Goal: Transaction & Acquisition: Purchase product/service

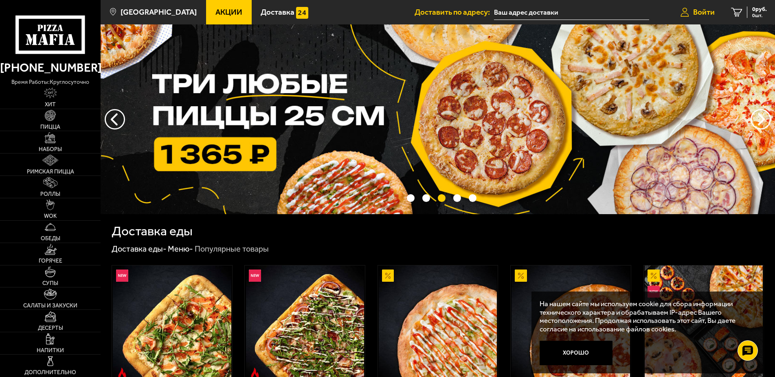
click at [701, 14] on span "Войти" at bounding box center [704, 12] width 22 height 8
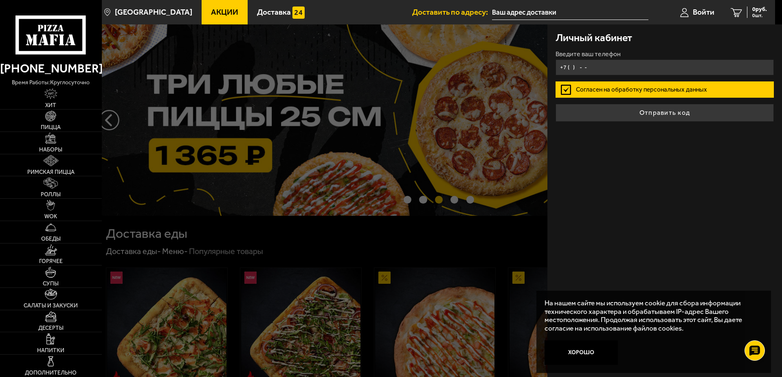
click at [626, 72] on input "+7 ( ) - -" at bounding box center [664, 67] width 218 height 16
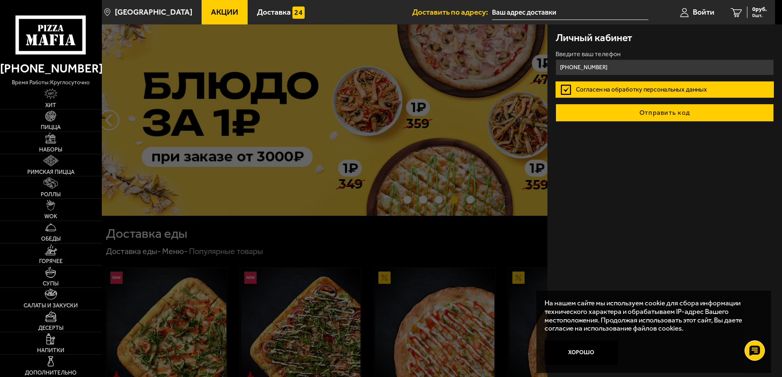
type input "+7 (952) 243-77-42"
click at [680, 111] on button "Отправить код" at bounding box center [664, 113] width 218 height 18
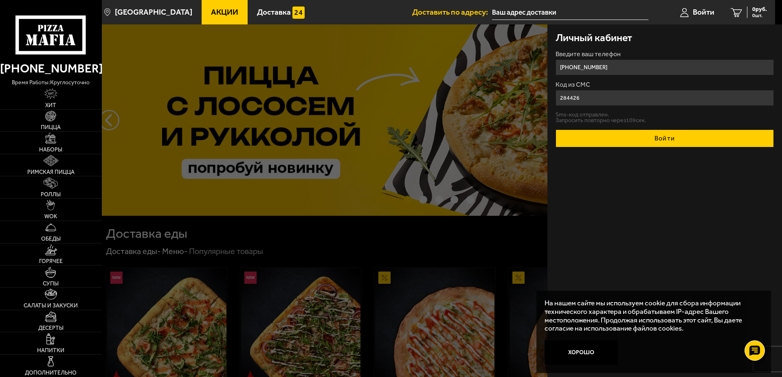
type input "284426"
click at [655, 136] on button "Войти" at bounding box center [664, 138] width 218 height 18
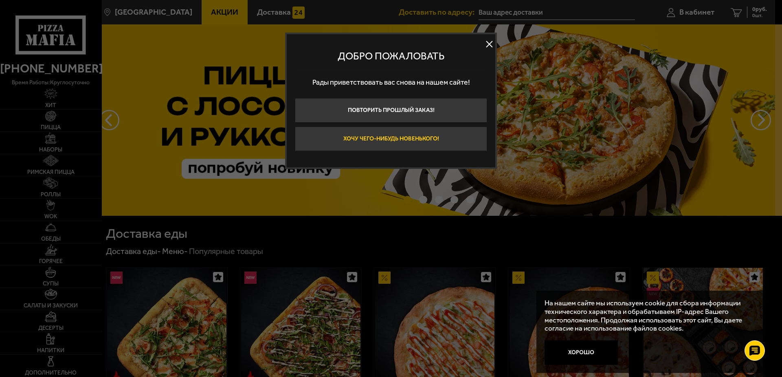
click at [419, 139] on button "Хочу чего-нибудь новенького!" at bounding box center [391, 139] width 192 height 24
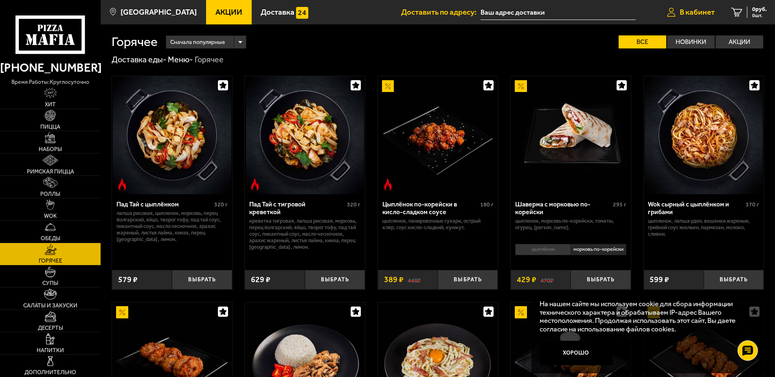
click at [699, 14] on span "В кабинет" at bounding box center [696, 12] width 35 height 8
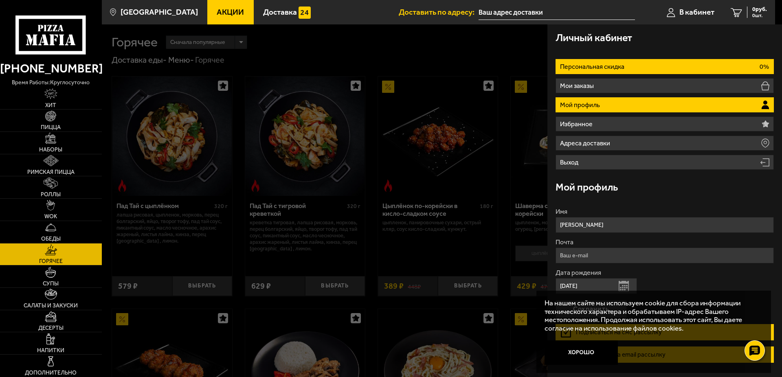
click at [621, 62] on li "Персональная скидка 0%" at bounding box center [664, 66] width 218 height 15
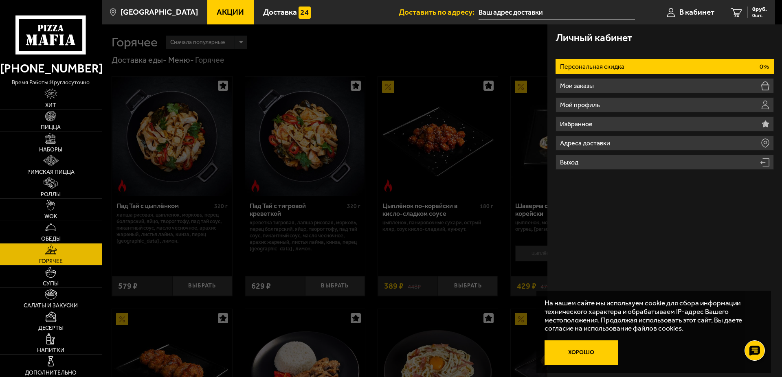
click at [586, 352] on button "Хорошо" at bounding box center [580, 352] width 73 height 24
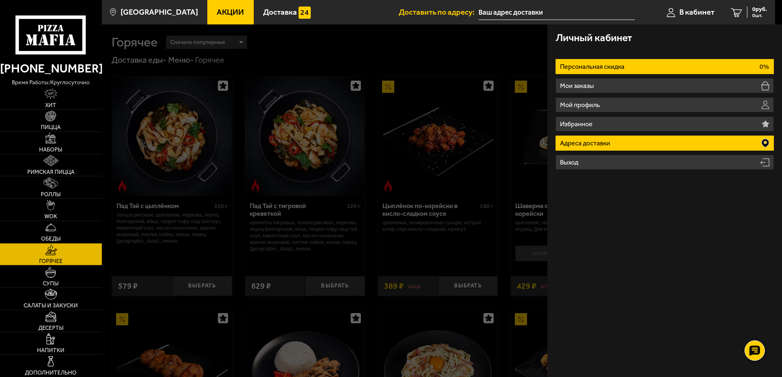
click at [621, 141] on li "Адреса доставки" at bounding box center [664, 143] width 218 height 15
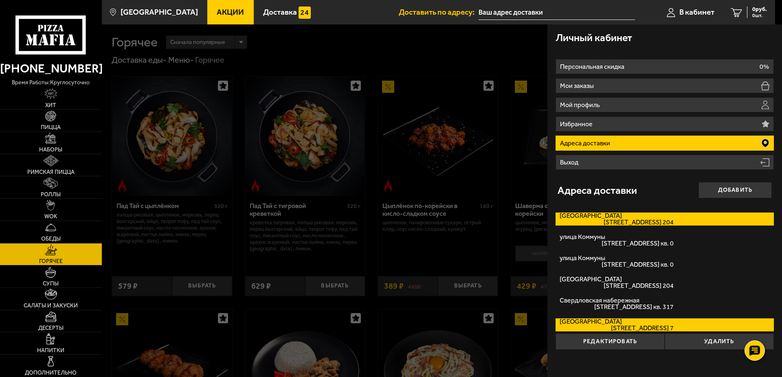
click at [621, 222] on span "Пулковское шоссе, дом 36к5 кв. 204" at bounding box center [616, 222] width 114 height 7
click at [0, 0] on input "Пулковское шоссе Пулковское шоссе, дом 36к5 кв. 204" at bounding box center [0, 0] width 0 height 0
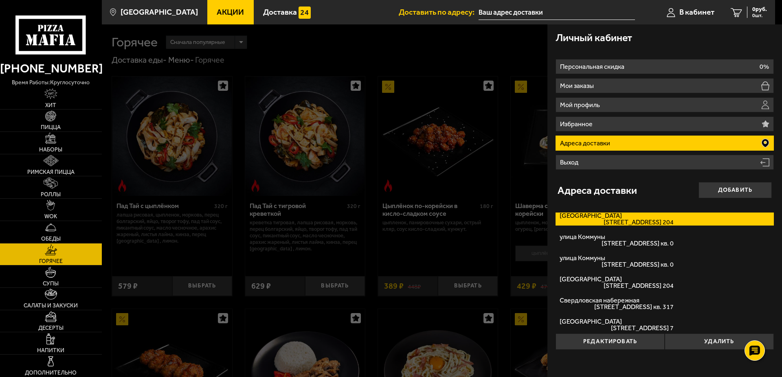
type input "[STREET_ADDRESS]"
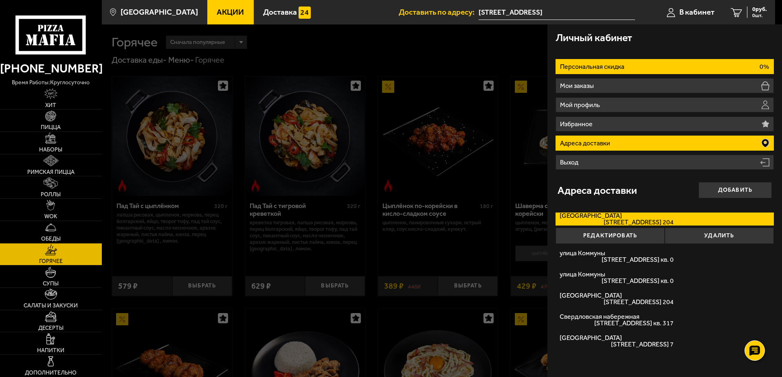
click at [619, 66] on p "Персональная скидка" at bounding box center [593, 67] width 66 height 7
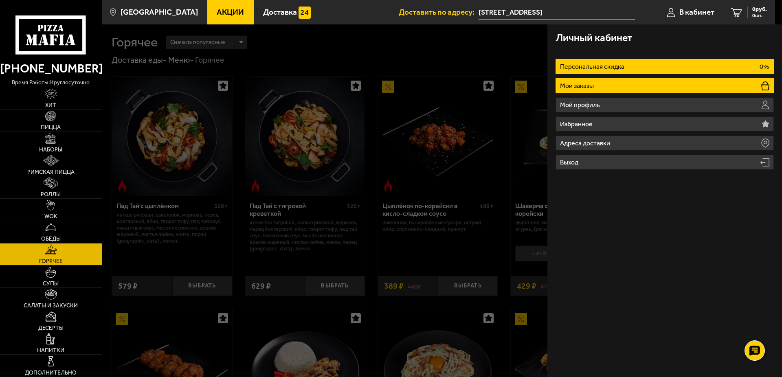
click at [604, 86] on li "Мои заказы" at bounding box center [664, 85] width 218 height 15
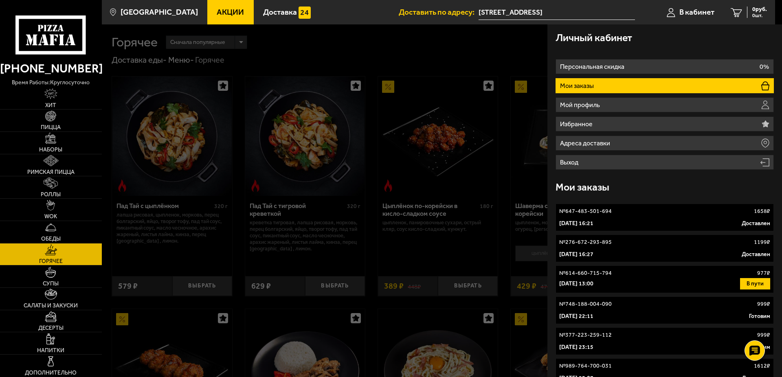
click at [442, 59] on div at bounding box center [493, 212] width 782 height 377
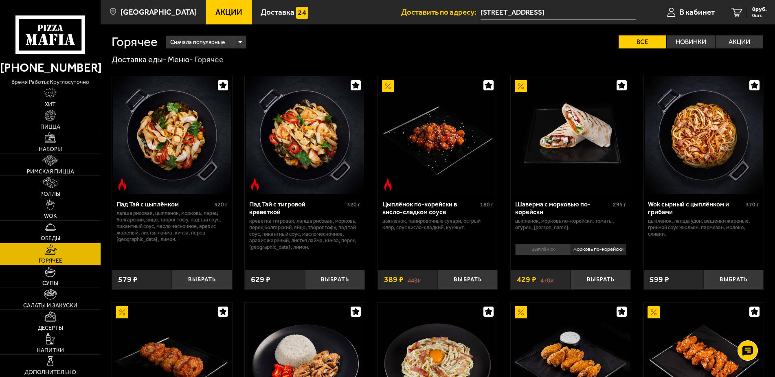
click at [215, 15] on span "Акции" at bounding box center [228, 12] width 27 height 8
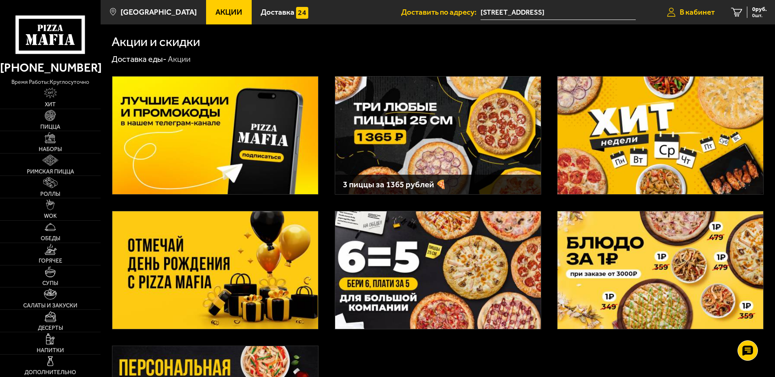
click at [708, 14] on span "В кабинет" at bounding box center [696, 12] width 35 height 8
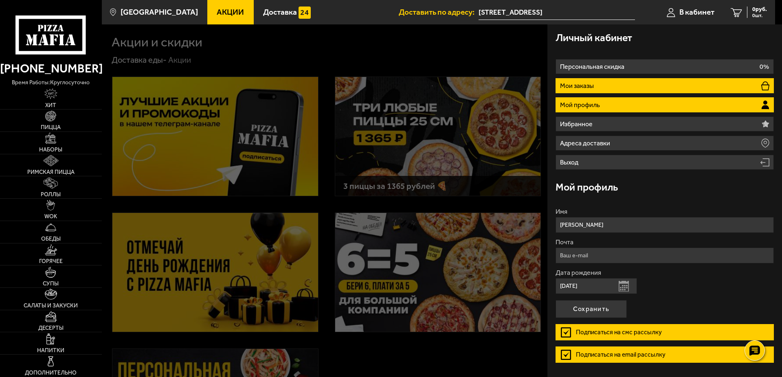
click at [634, 85] on li "Мои заказы" at bounding box center [664, 85] width 218 height 15
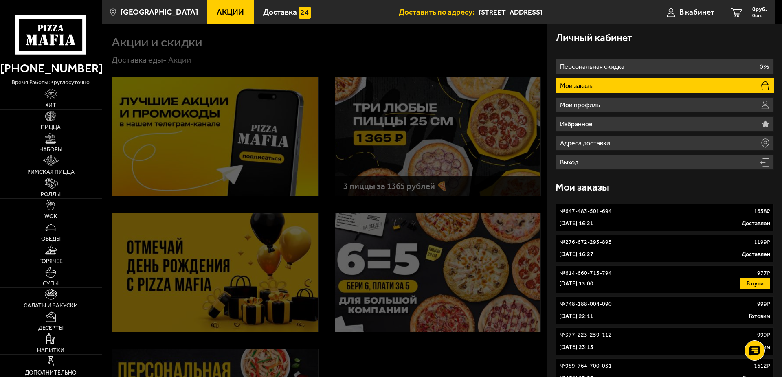
click at [670, 216] on link "№ 647-483-501-694 1658 ₽ 7 февраля 2025 г. 16:21 Доставлен" at bounding box center [664, 218] width 218 height 28
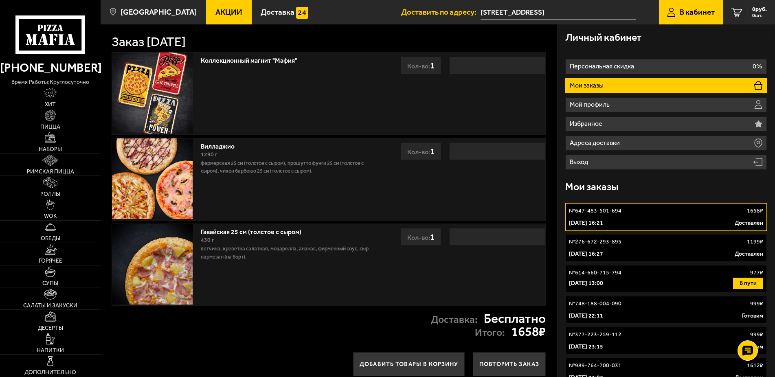
click at [220, 14] on span "Акции" at bounding box center [228, 12] width 27 height 8
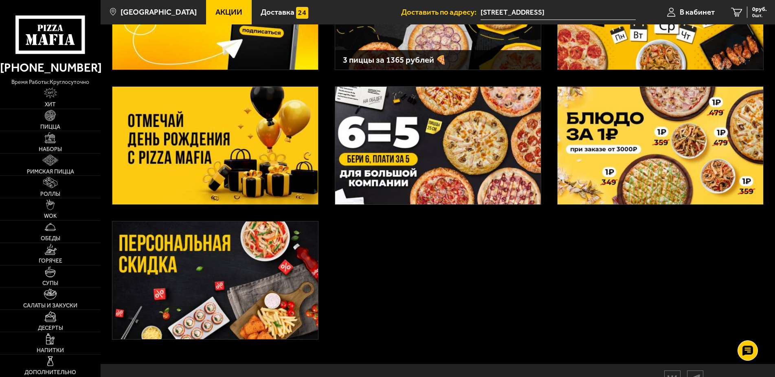
scroll to position [168, 0]
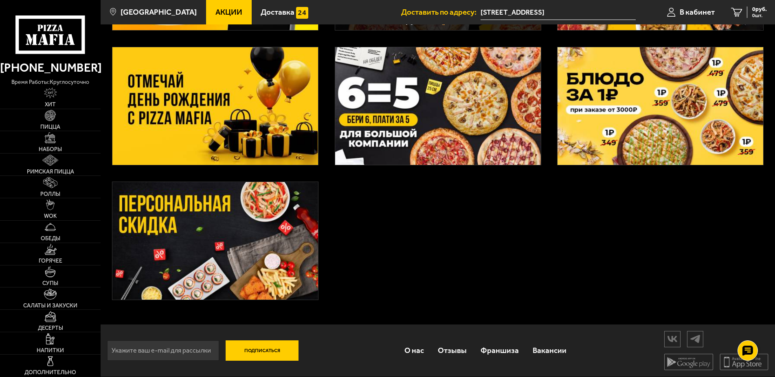
click at [239, 230] on img at bounding box center [215, 241] width 206 height 118
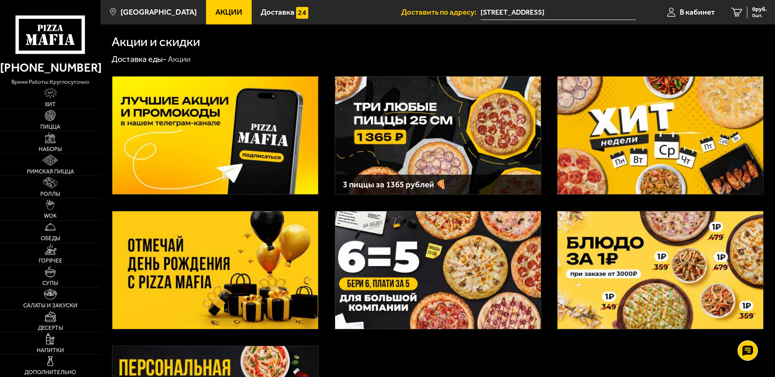
click at [640, 130] on img at bounding box center [660, 136] width 206 height 118
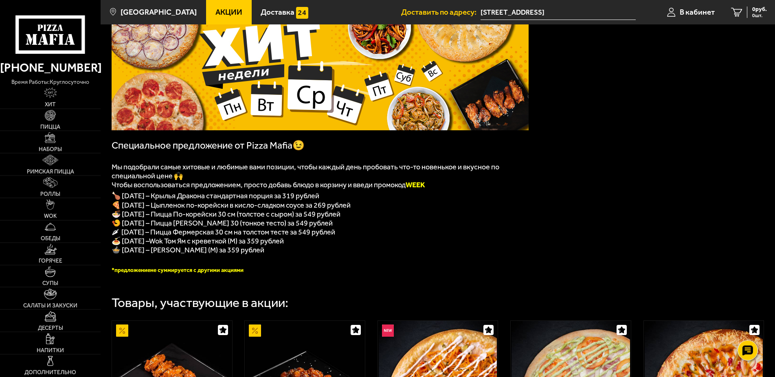
scroll to position [125, 0]
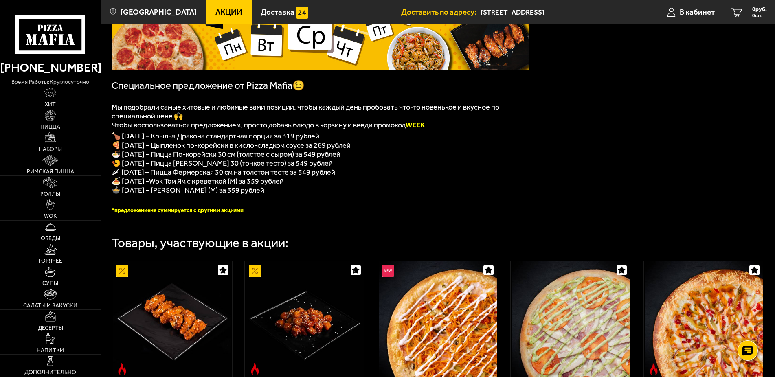
drag, startPoint x: 155, startPoint y: 187, endPoint x: 306, endPoint y: 188, distance: 150.6
click at [306, 186] on p "🍝 Суббота – Wok Том Ям с креветкой (M) за 359 рублей" at bounding box center [320, 181] width 417 height 9
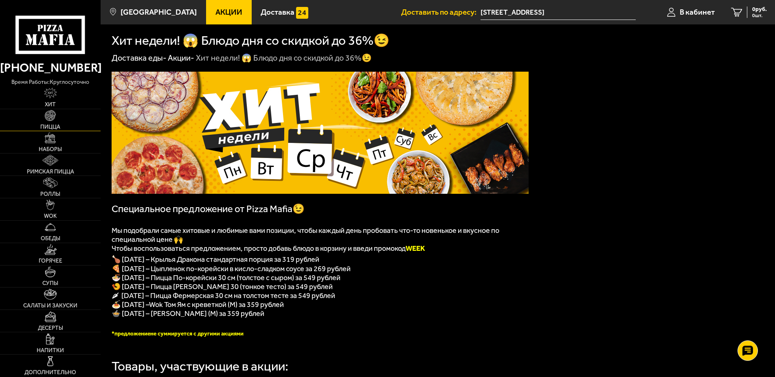
scroll to position [0, 0]
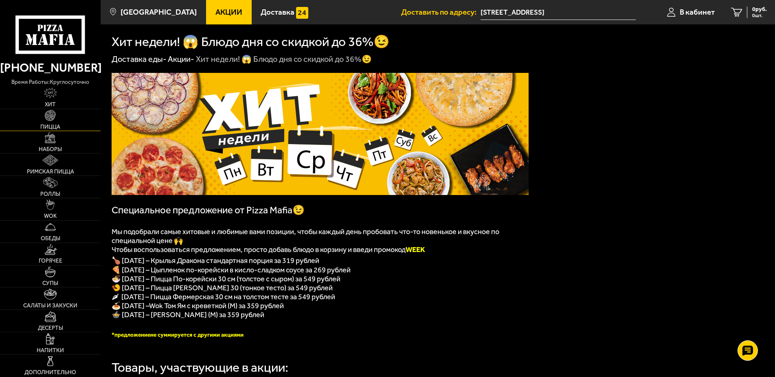
click at [65, 122] on link "Пицца" at bounding box center [50, 120] width 101 height 22
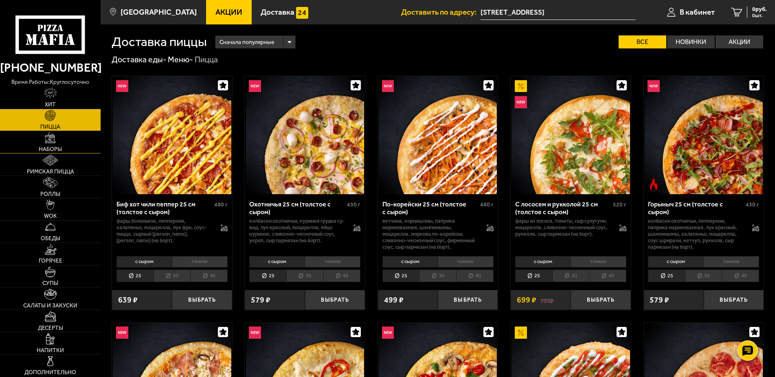
click at [79, 147] on link "Наборы" at bounding box center [50, 142] width 101 height 22
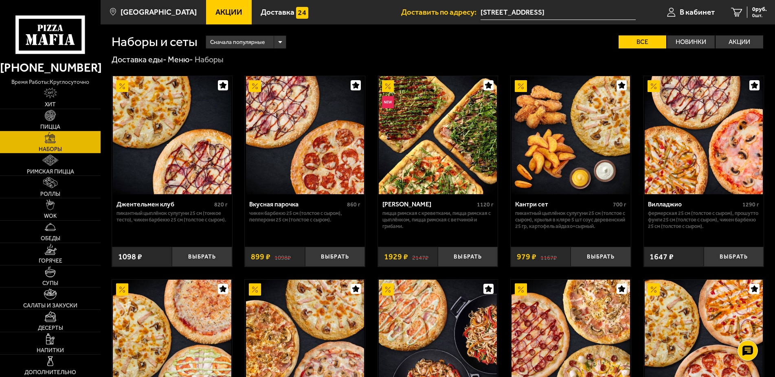
click at [278, 42] on div "Сначала популярные" at bounding box center [246, 42] width 80 height 13
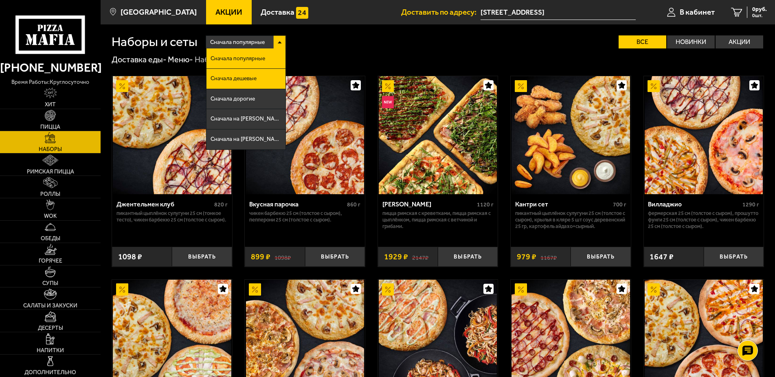
click at [263, 82] on li "Сначала дешевые" at bounding box center [245, 79] width 79 height 20
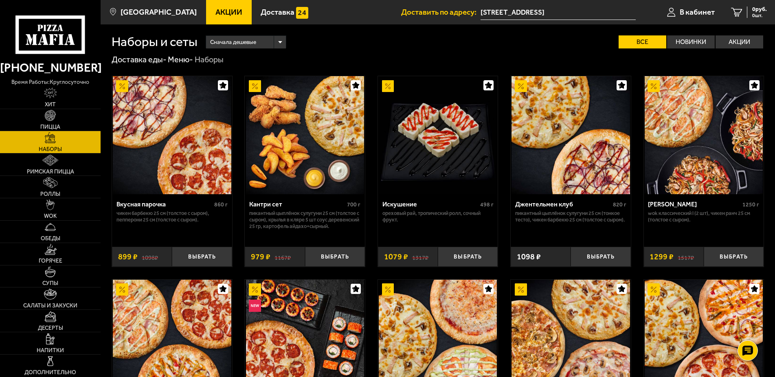
click at [696, 142] on img at bounding box center [703, 135] width 118 height 118
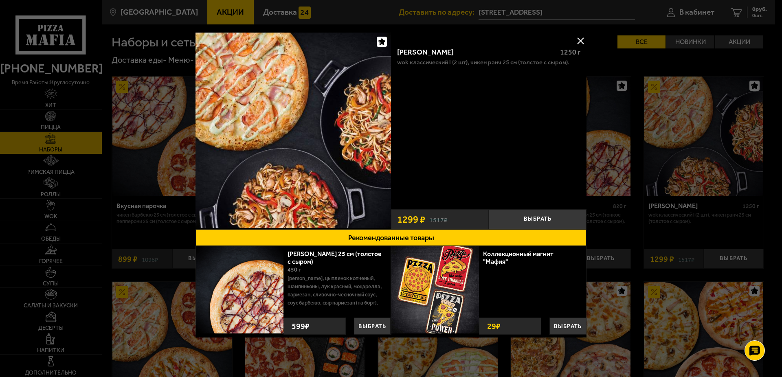
click at [574, 40] on button at bounding box center [580, 41] width 12 height 12
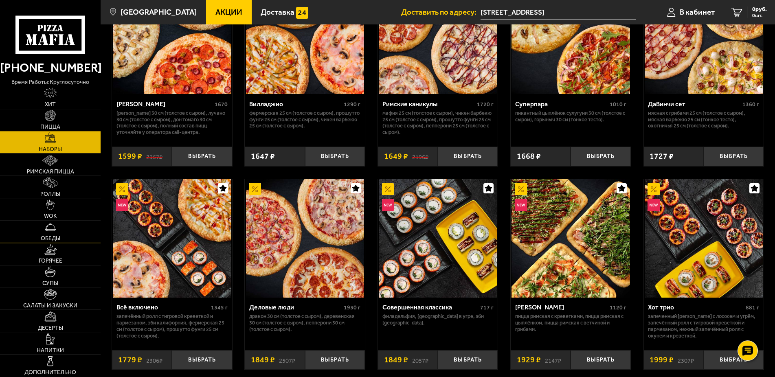
scroll to position [540, 0]
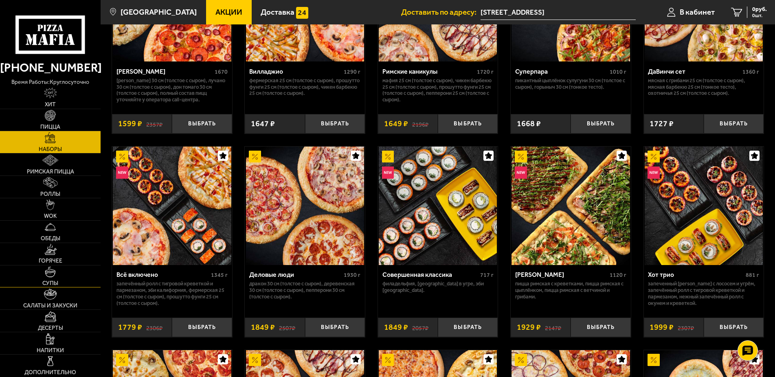
click at [62, 279] on link "Супы" at bounding box center [50, 276] width 101 height 22
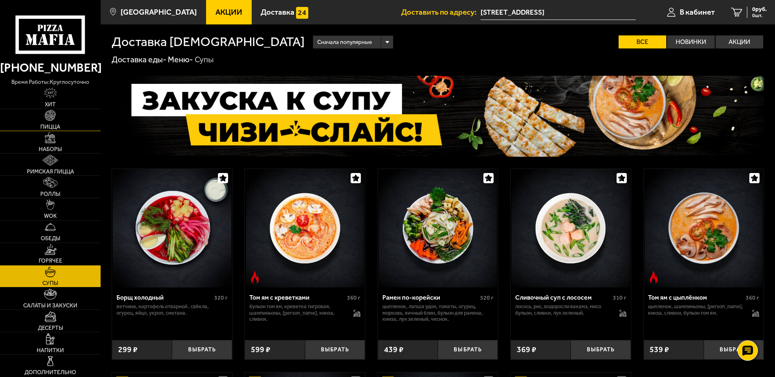
click at [69, 125] on link "Пицца" at bounding box center [50, 120] width 101 height 22
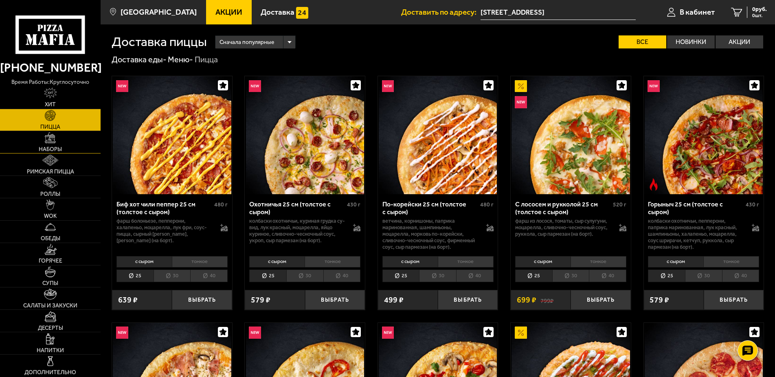
click at [68, 142] on link "Наборы" at bounding box center [50, 142] width 101 height 22
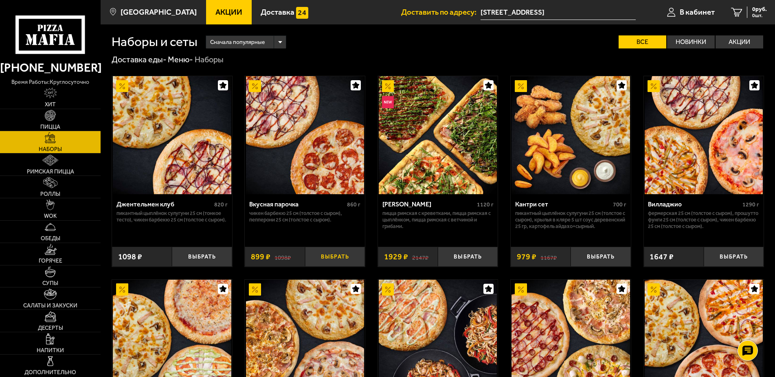
click at [333, 260] on button "Выбрать" at bounding box center [335, 257] width 60 height 20
click at [70, 101] on link "Хит" at bounding box center [50, 98] width 101 height 22
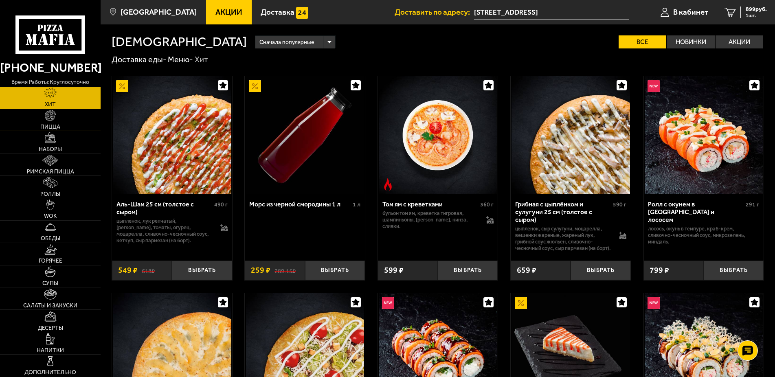
click at [60, 125] on span "Пицца" at bounding box center [50, 127] width 20 height 6
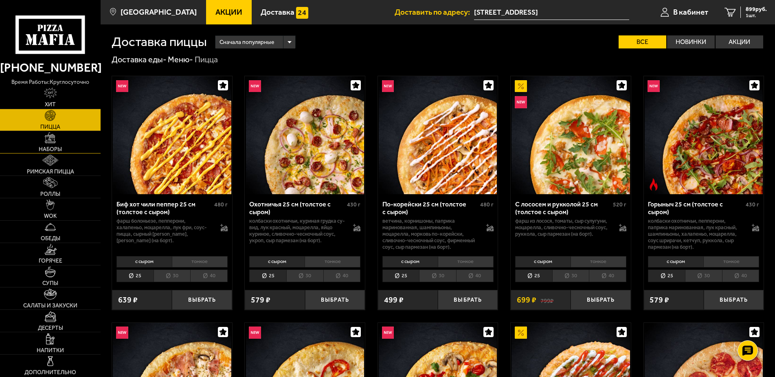
click at [63, 144] on link "Наборы" at bounding box center [50, 142] width 101 height 22
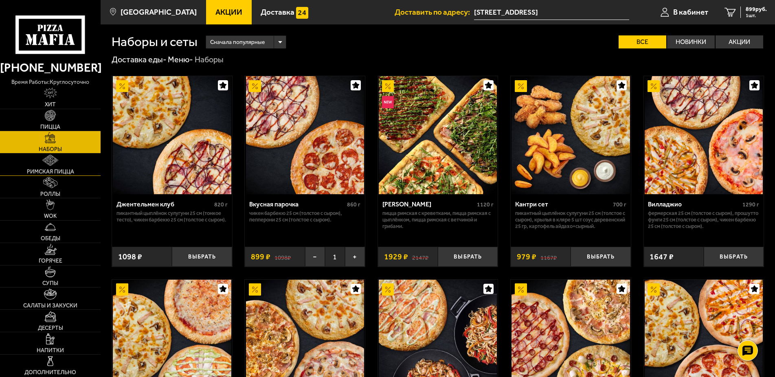
click at [67, 162] on link "Римская пицца" at bounding box center [50, 164] width 101 height 22
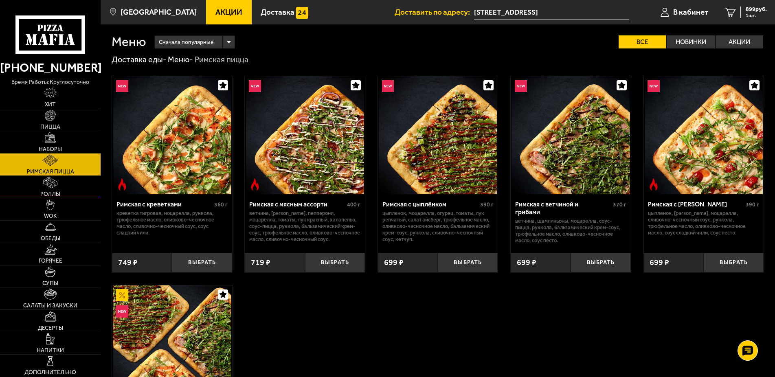
click at [66, 184] on link "Роллы" at bounding box center [50, 187] width 101 height 22
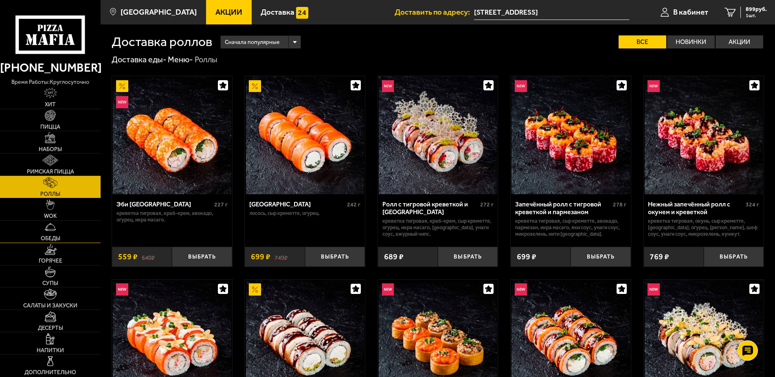
click at [68, 222] on link "Обеды" at bounding box center [50, 232] width 101 height 22
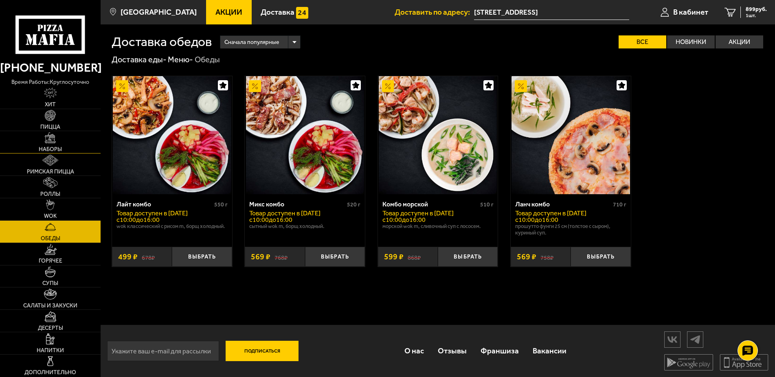
click at [63, 145] on link "Наборы" at bounding box center [50, 142] width 101 height 22
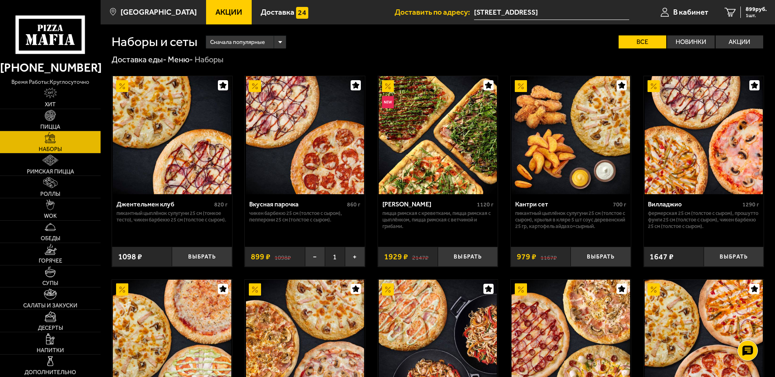
click at [283, 39] on div "Сначала популярные" at bounding box center [246, 42] width 80 height 13
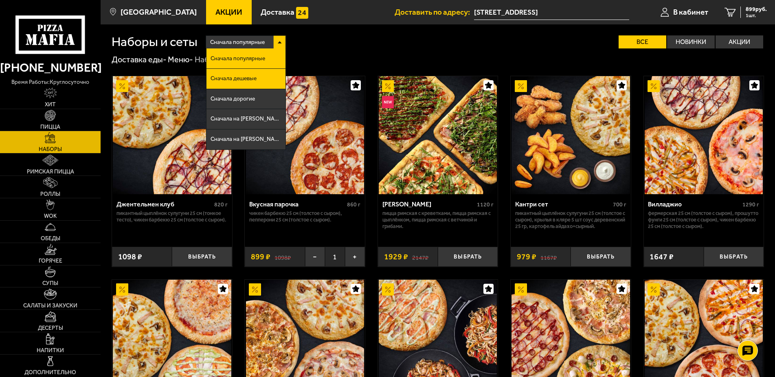
click at [249, 84] on li "Сначала дешевые" at bounding box center [245, 79] width 79 height 20
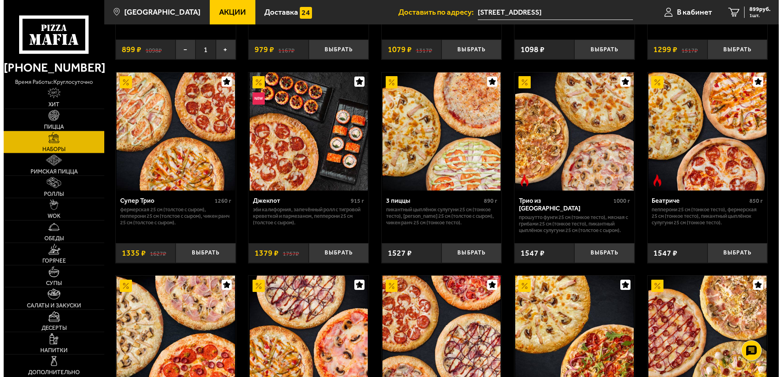
scroll to position [208, 0]
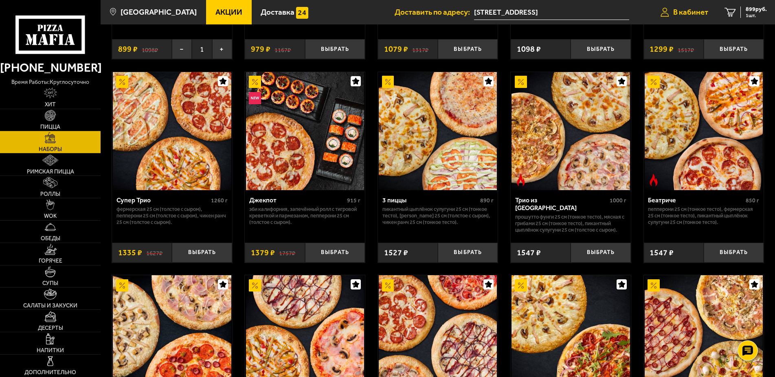
click at [687, 18] on link "В кабинет" at bounding box center [684, 12] width 64 height 24
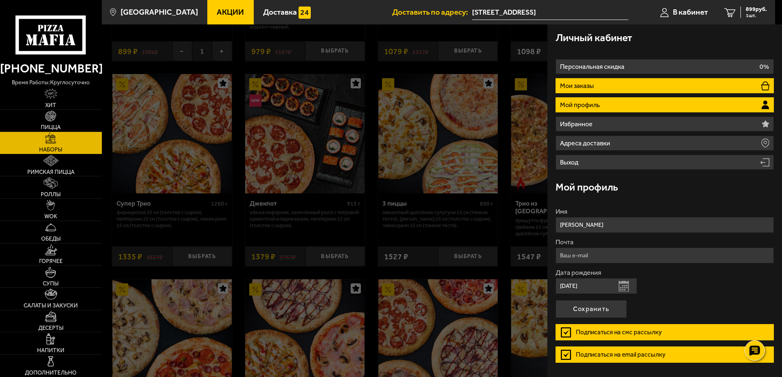
click at [608, 88] on li "Мои заказы" at bounding box center [664, 85] width 218 height 15
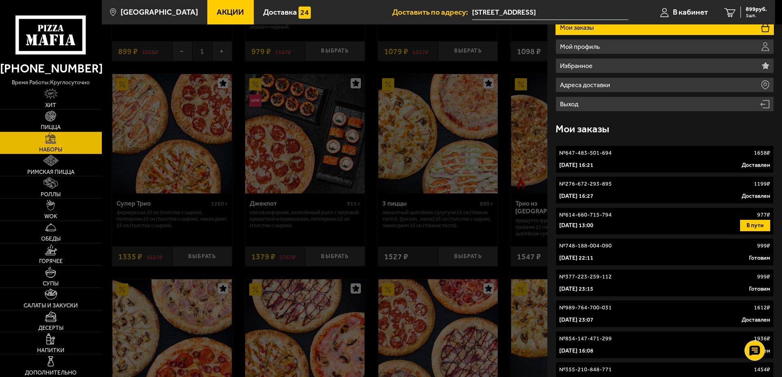
scroll to position [93, 0]
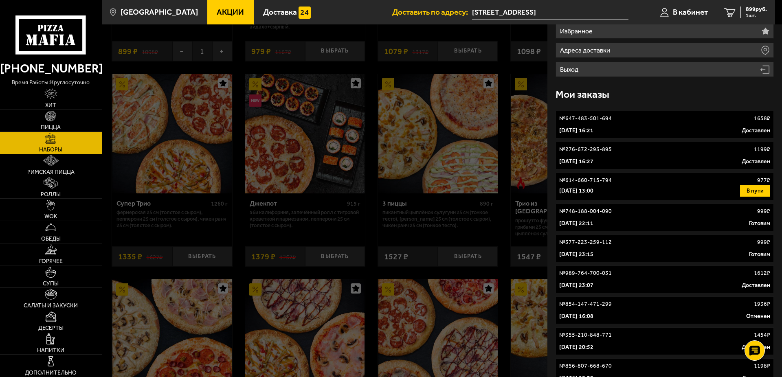
click at [653, 129] on div "7 февраля 2025 г. 16:21 Доставлен" at bounding box center [664, 131] width 211 height 8
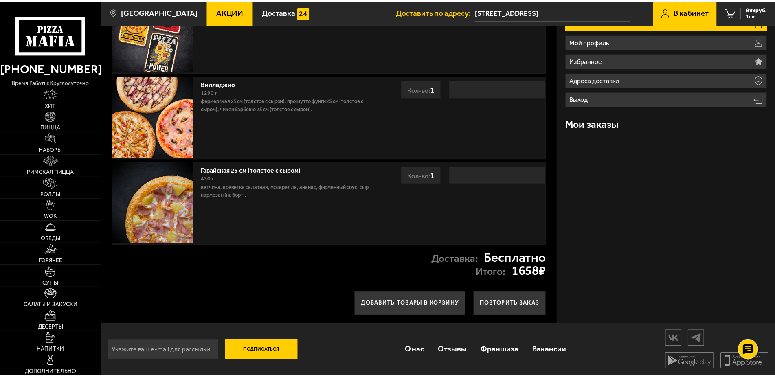
scroll to position [62, 0]
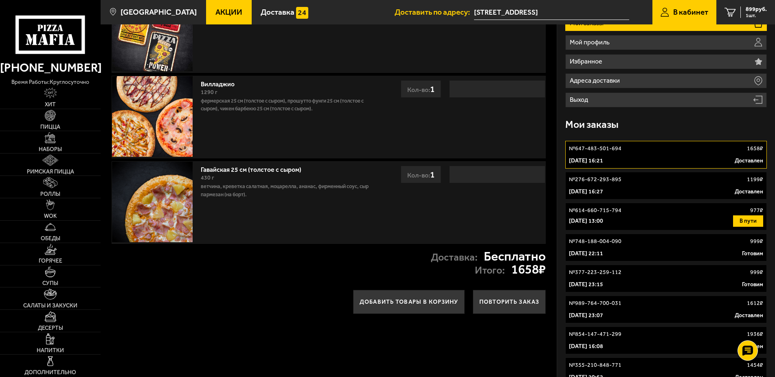
click at [636, 184] on div "№ 276-672-293-895 1199 ₽" at bounding box center [666, 179] width 195 height 8
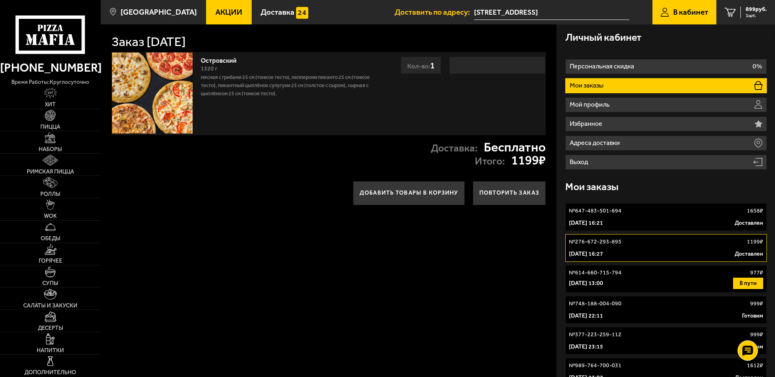
click at [644, 222] on div "7 февраля 2025 г. 16:21 Доставлен" at bounding box center [666, 223] width 195 height 8
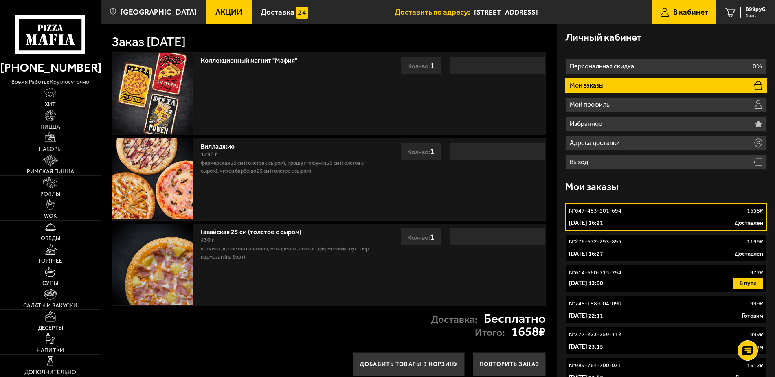
click at [652, 248] on link "№ 276-672-293-895 1199 ₽ 15 ноября 2024 г. 16:27 Доставлен" at bounding box center [666, 248] width 202 height 28
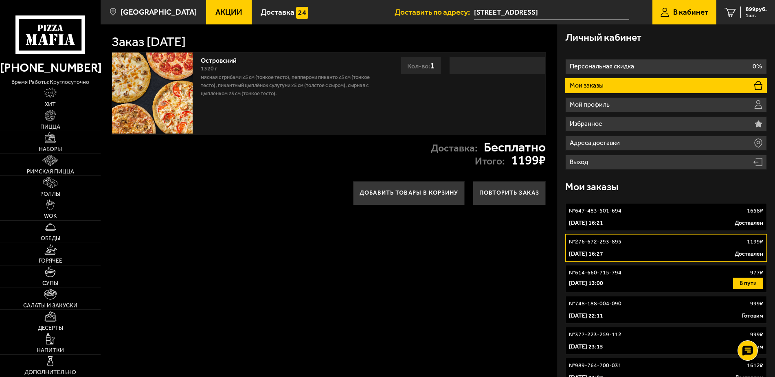
click at [634, 285] on div "28 июня 2024 г. 13:00 В пути" at bounding box center [666, 283] width 195 height 11
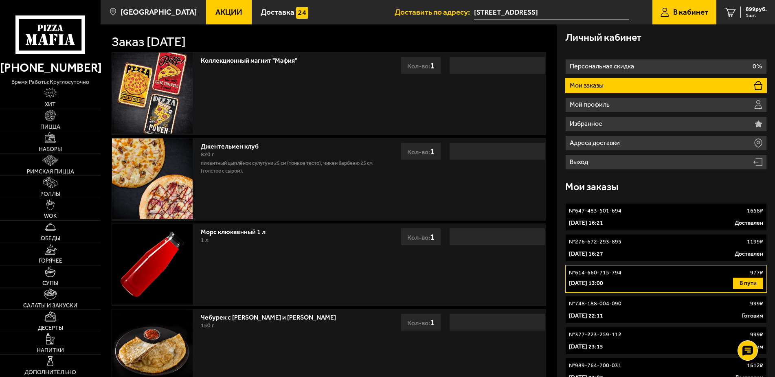
click at [637, 302] on div "№ 748-188-004-090 999 ₽" at bounding box center [666, 304] width 195 height 8
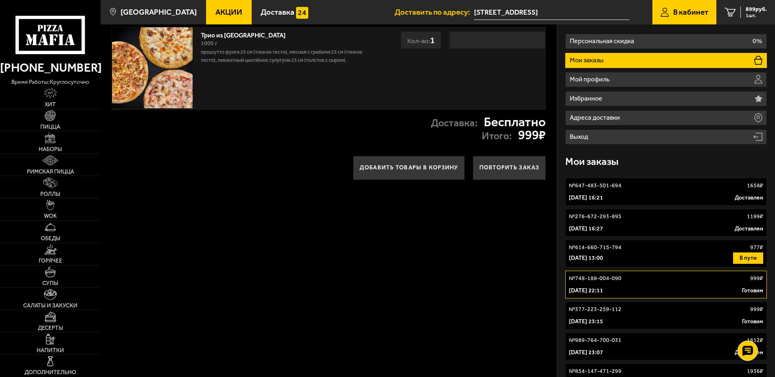
scroll to position [42, 0]
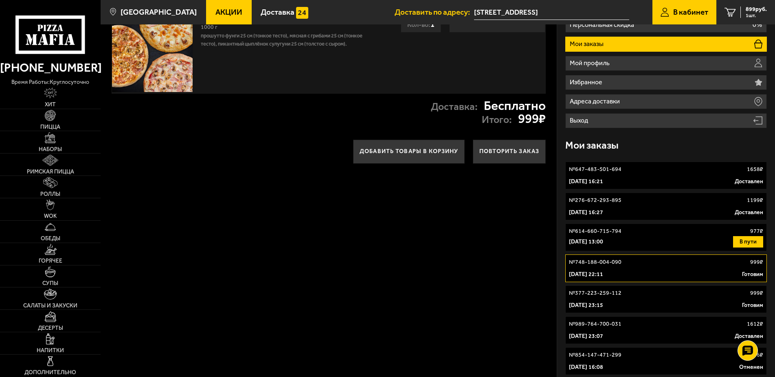
click at [648, 298] on link "№ 377-223-259-112 999 ₽ 18 мая 2024 г. 23:15 Готовим" at bounding box center [666, 299] width 202 height 28
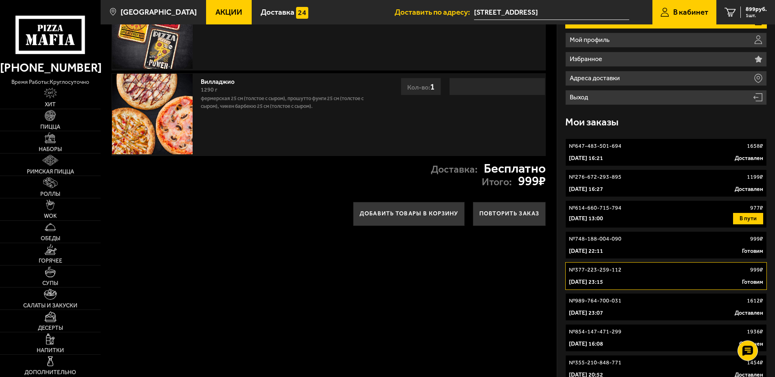
scroll to position [83, 0]
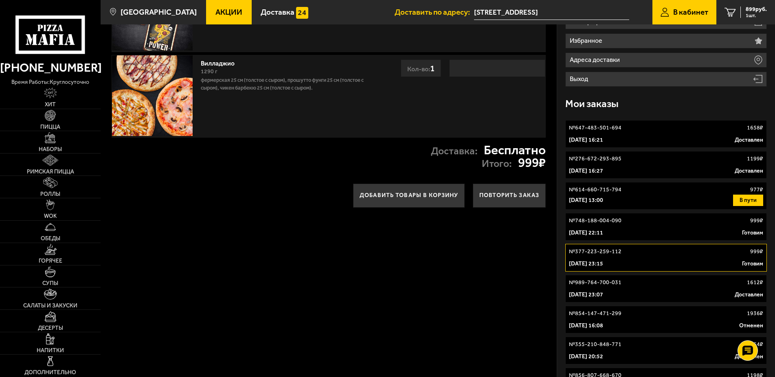
click at [648, 293] on div "19 апреля 2024 г. 23:07 Доставлен" at bounding box center [666, 295] width 195 height 8
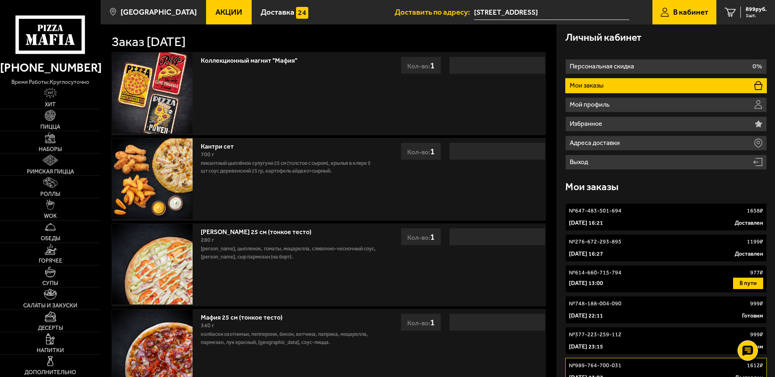
click at [217, 12] on span "Акции" at bounding box center [228, 12] width 27 height 8
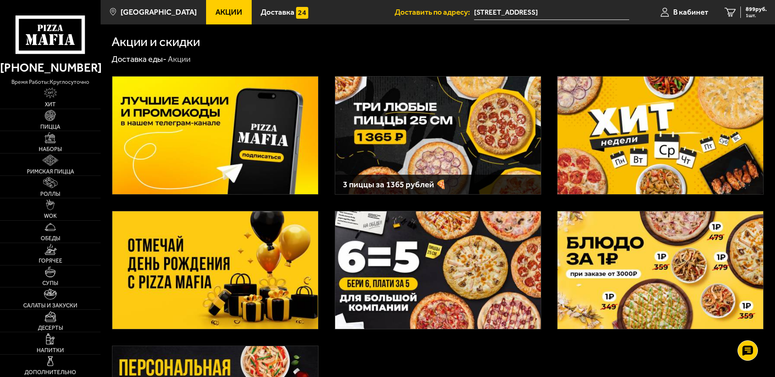
click at [435, 129] on img at bounding box center [438, 136] width 206 height 118
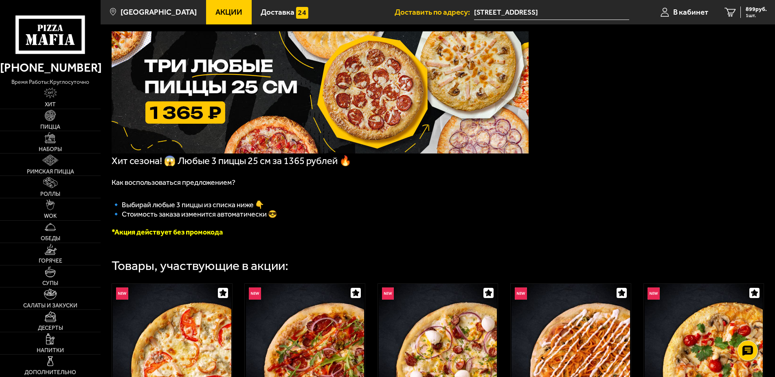
scroll to position [125, 0]
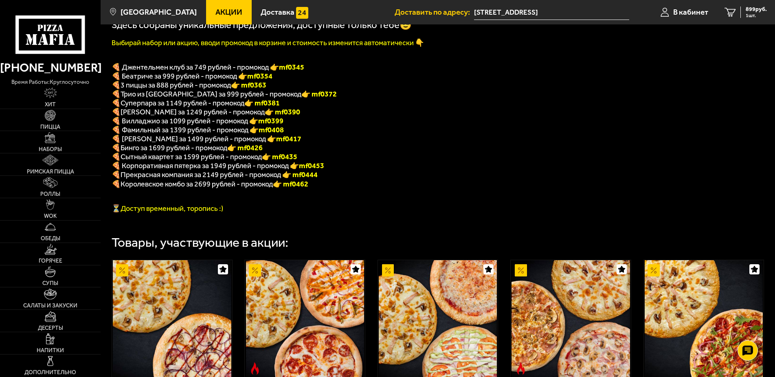
scroll to position [208, 0]
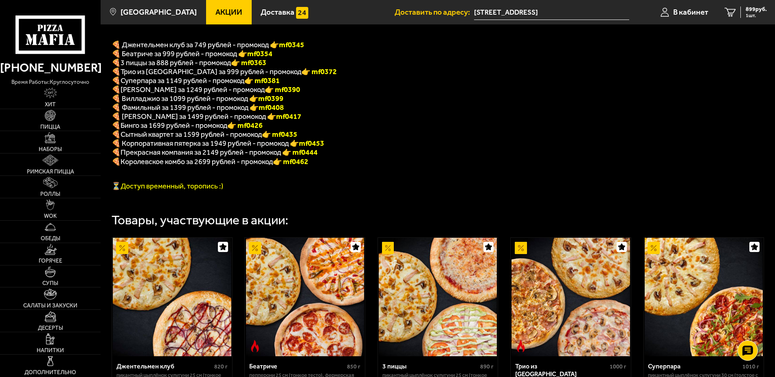
drag, startPoint x: 298, startPoint y: 48, endPoint x: 282, endPoint y: 48, distance: 15.9
click at [282, 48] on span "🍕 Джентельмен клуб за 749 рублей - промокод 👉 mf0345" at bounding box center [208, 44] width 193 height 9
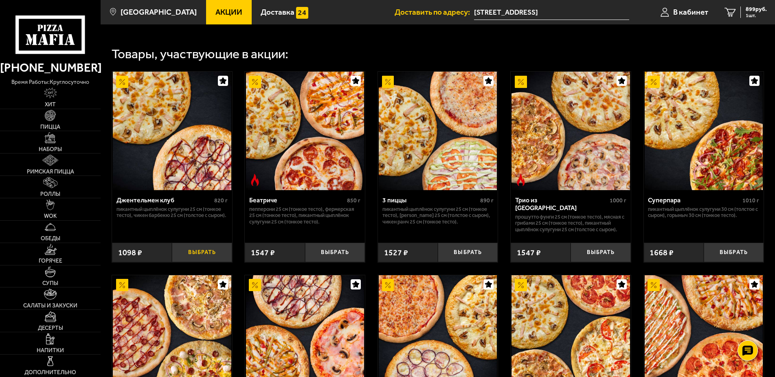
click at [195, 259] on button "Выбрать" at bounding box center [202, 253] width 60 height 20
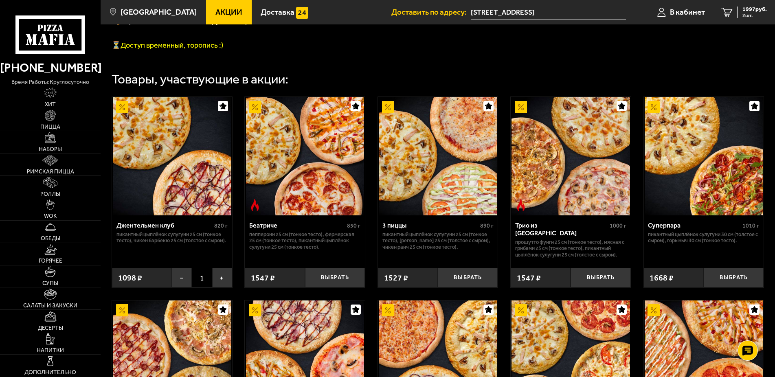
scroll to position [332, 0]
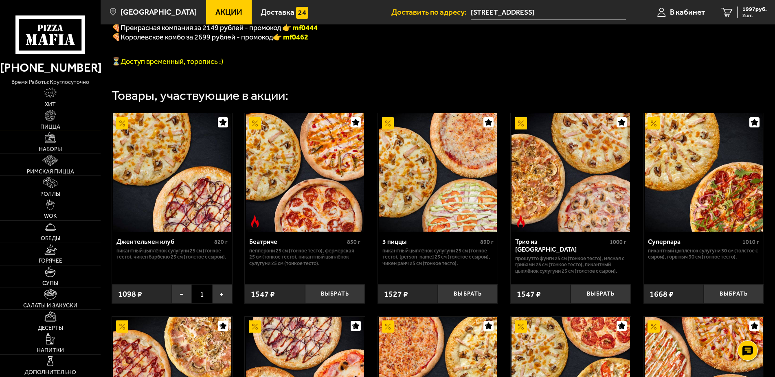
click at [53, 121] on img at bounding box center [50, 115] width 11 height 11
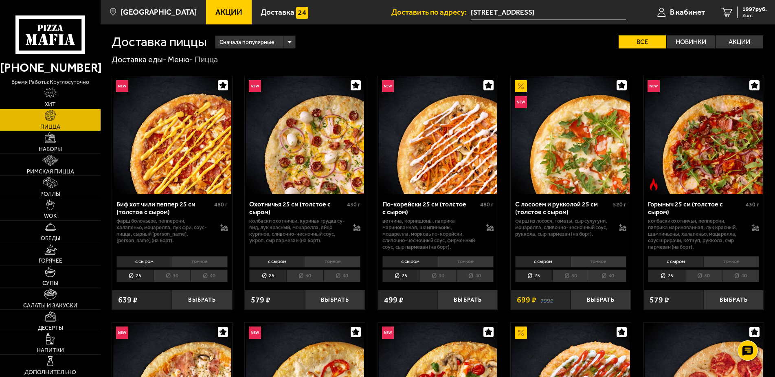
click at [269, 44] on span "Сначала популярные" at bounding box center [246, 42] width 55 height 15
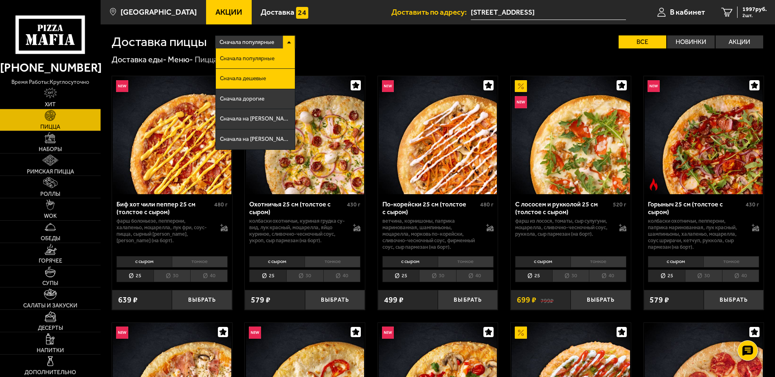
click at [258, 85] on li "Сначала дешевые" at bounding box center [255, 79] width 79 height 20
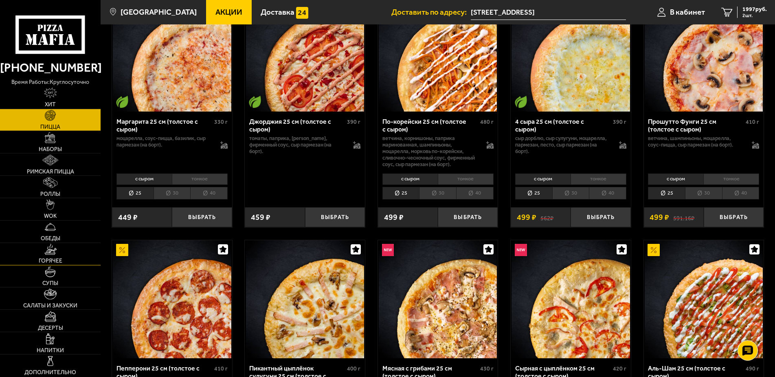
scroll to position [83, 0]
click at [75, 256] on link "Горячее" at bounding box center [50, 254] width 101 height 22
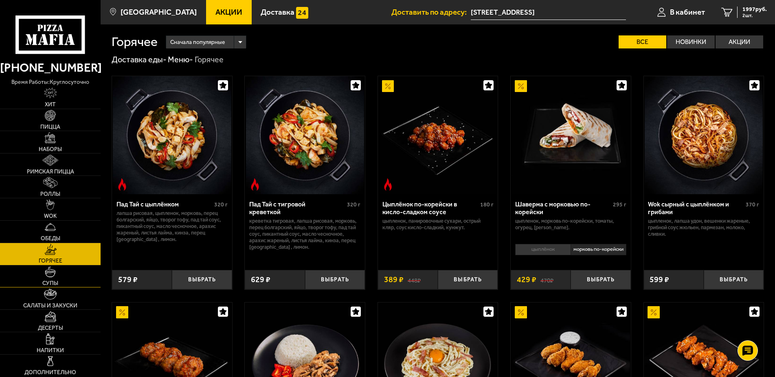
click at [66, 277] on link "Супы" at bounding box center [50, 276] width 101 height 22
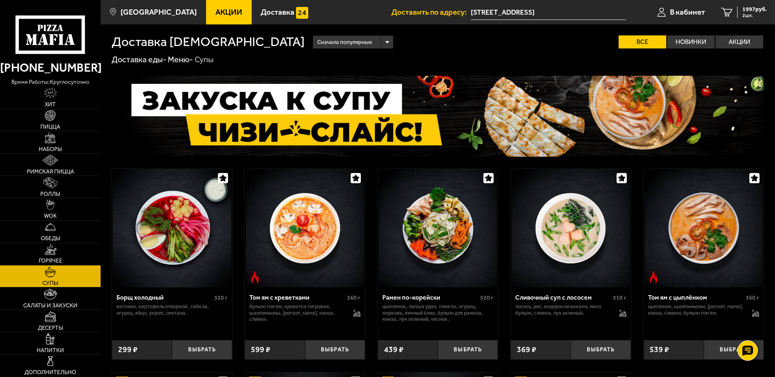
click at [317, 42] on span "Сначала популярные" at bounding box center [344, 42] width 55 height 15
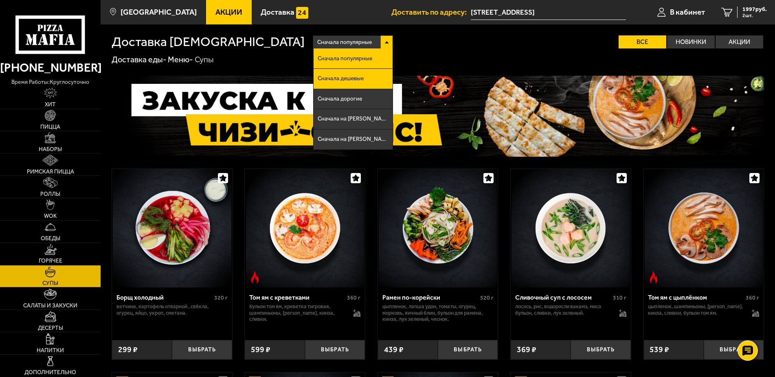
click at [318, 81] on span "Сначала дешевые" at bounding box center [341, 79] width 46 height 6
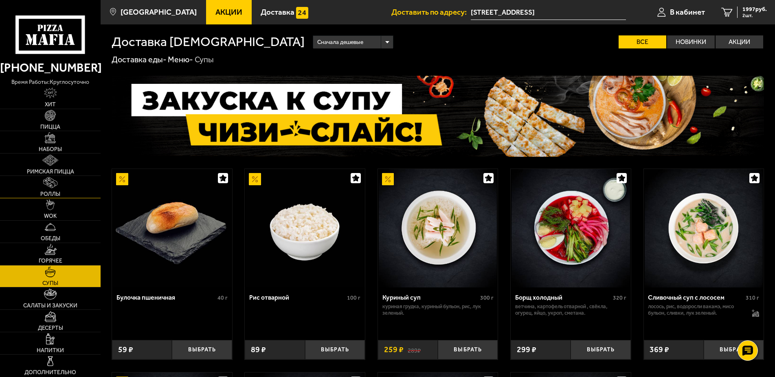
scroll to position [125, 0]
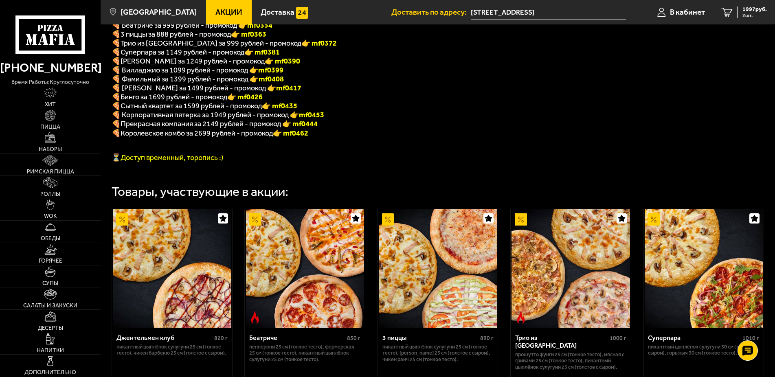
scroll to position [208, 0]
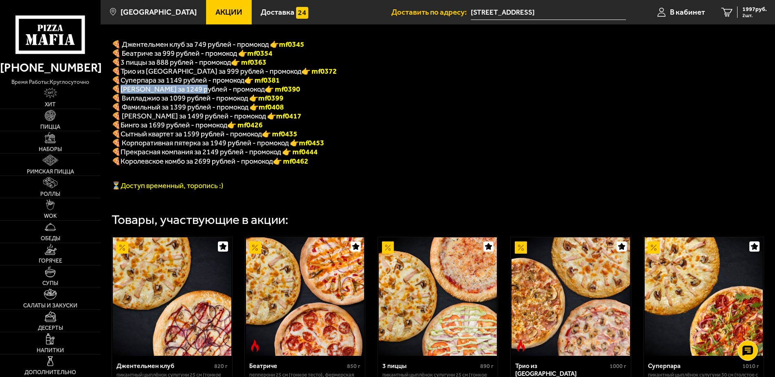
drag, startPoint x: 124, startPoint y: 93, endPoint x: 204, endPoint y: 96, distance: 80.2
click at [204, 94] on span "ДаВинчи за 1249 рублей - промокод" at bounding box center [192, 89] width 144 height 9
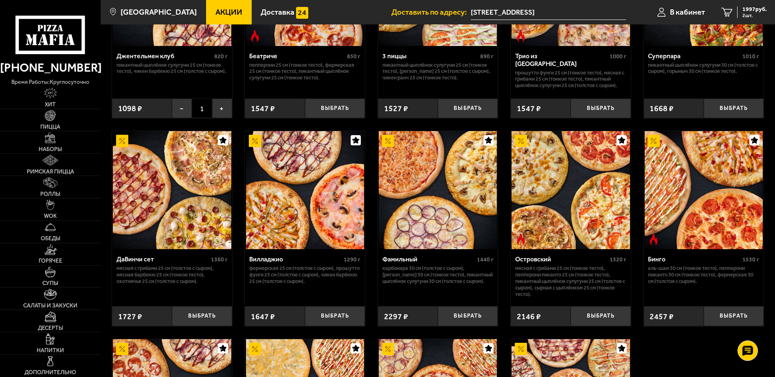
scroll to position [547, 0]
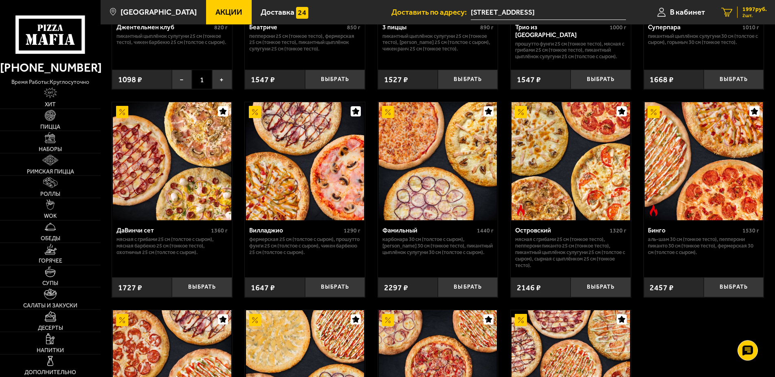
click at [735, 12] on link "2 1997 руб. 2 шт." at bounding box center [744, 12] width 62 height 24
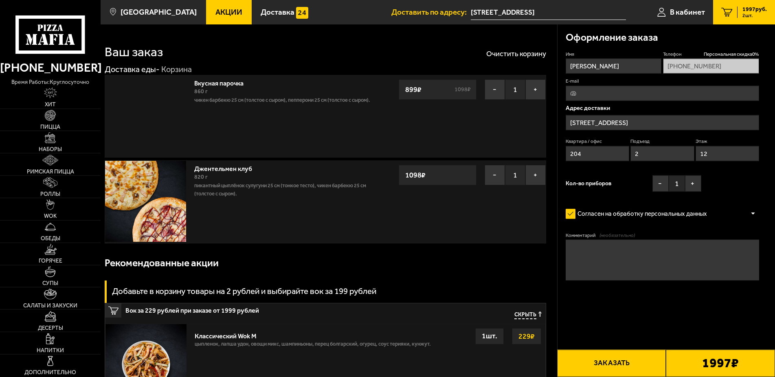
type input "Пулковское шоссе, 36к5"
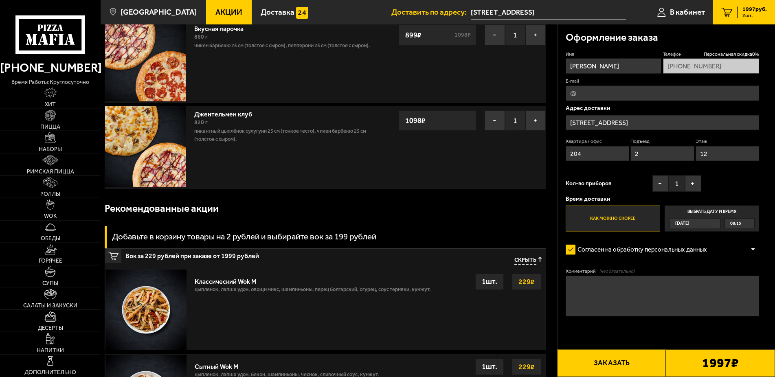
scroll to position [42, 0]
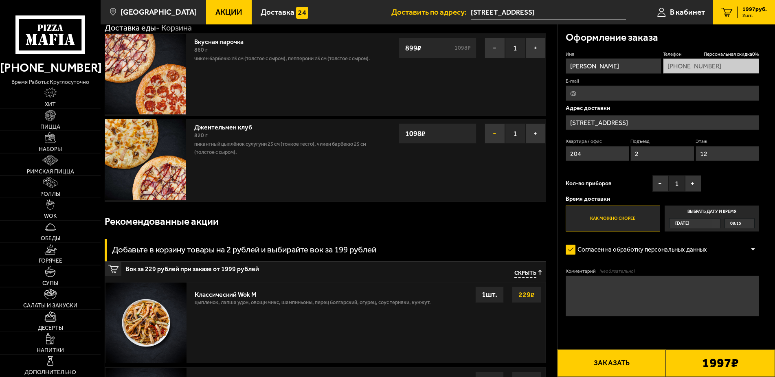
click at [493, 139] on button "−" at bounding box center [494, 133] width 20 height 20
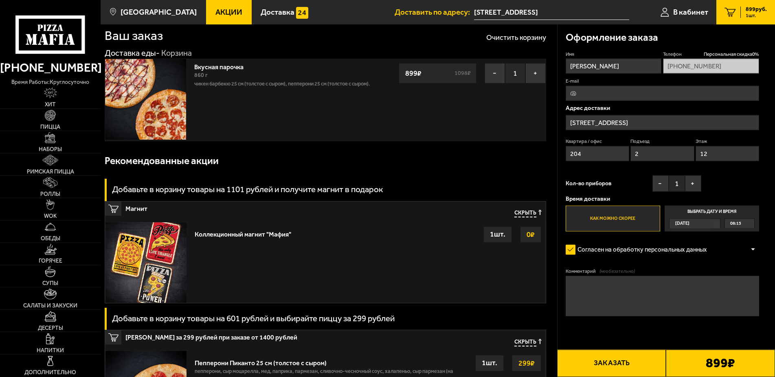
scroll to position [0, 0]
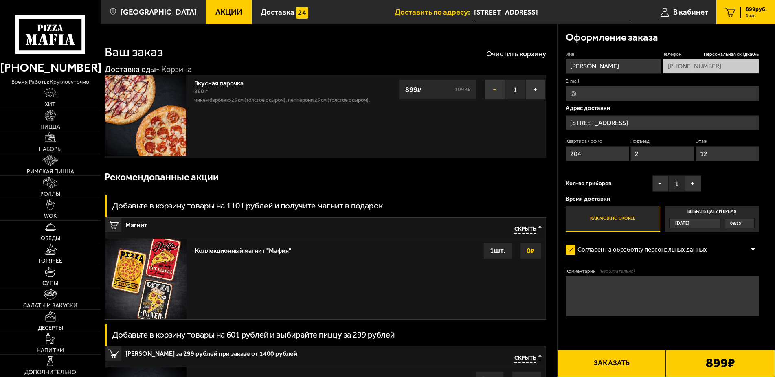
click at [491, 90] on button "−" at bounding box center [494, 89] width 20 height 20
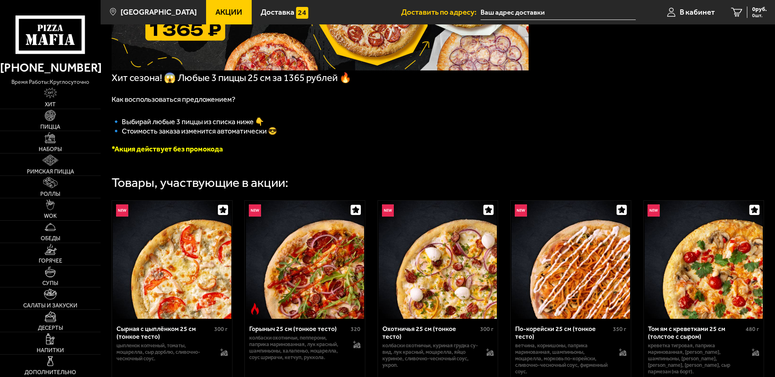
type input "[STREET_ADDRESS]"
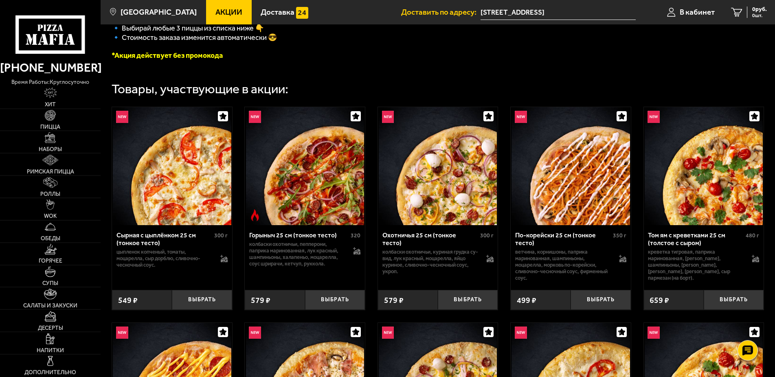
scroll to position [279, 0]
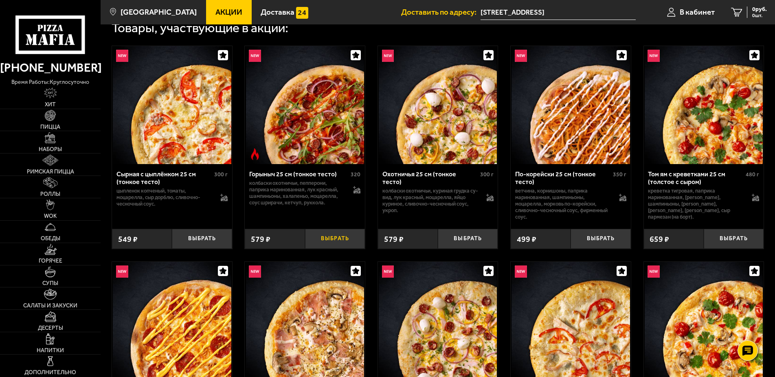
click at [342, 241] on button "Выбрать" at bounding box center [335, 239] width 60 height 20
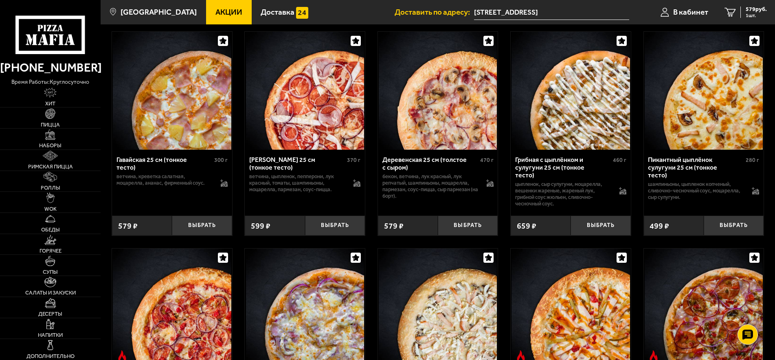
scroll to position [924, 0]
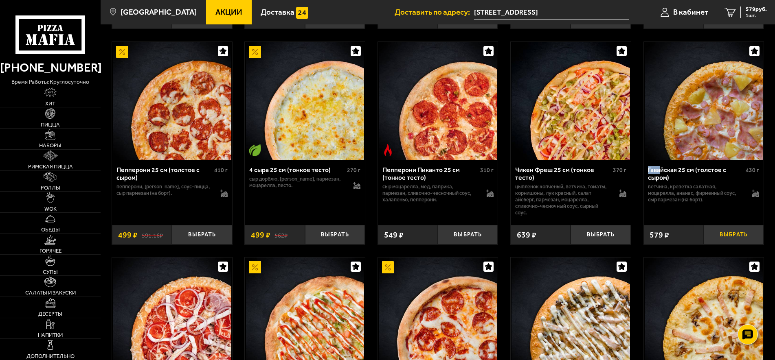
click at [744, 244] on button "Выбрать" at bounding box center [733, 235] width 60 height 20
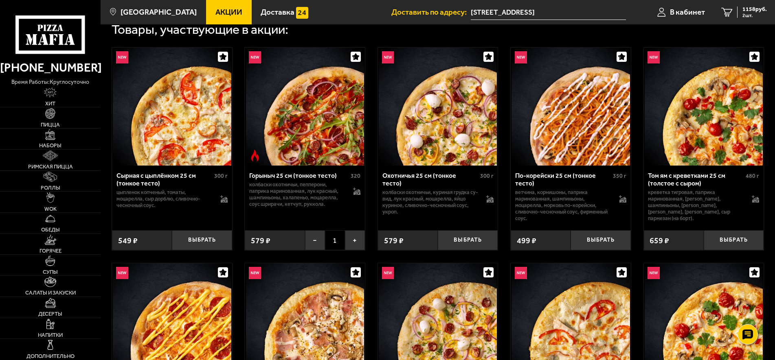
scroll to position [2658, 0]
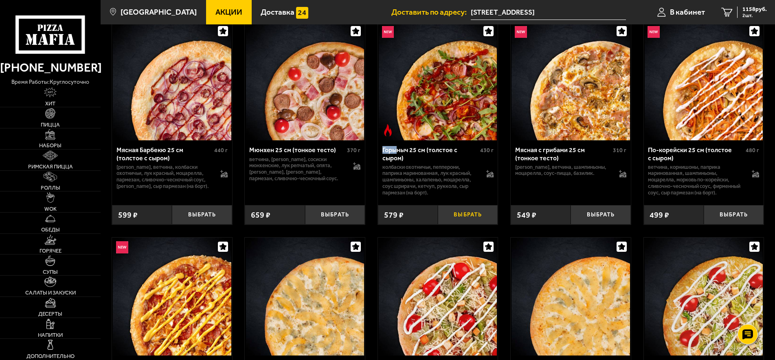
click at [467, 225] on button "Выбрать" at bounding box center [468, 215] width 60 height 20
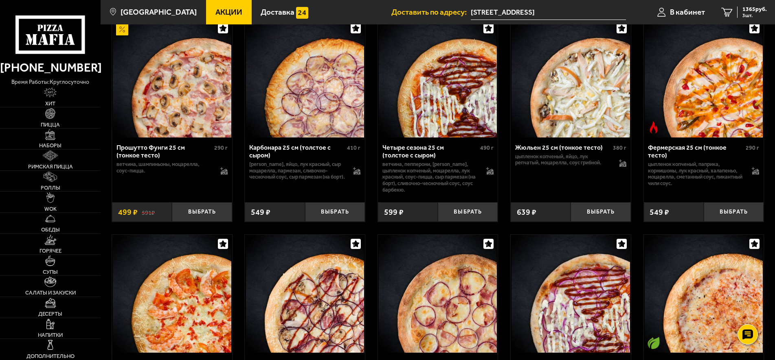
scroll to position [1809, 0]
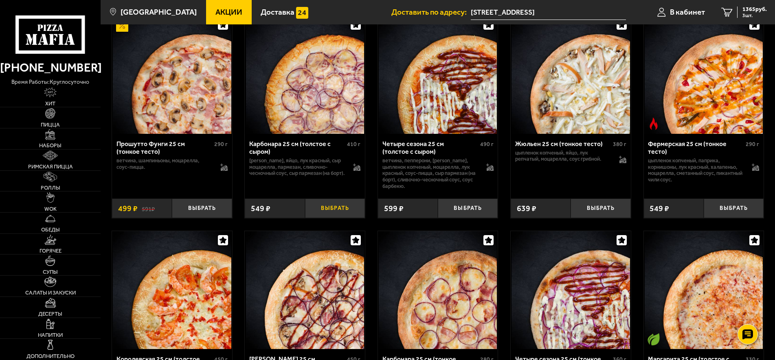
click at [346, 219] on button "Выбрать" at bounding box center [335, 209] width 60 height 20
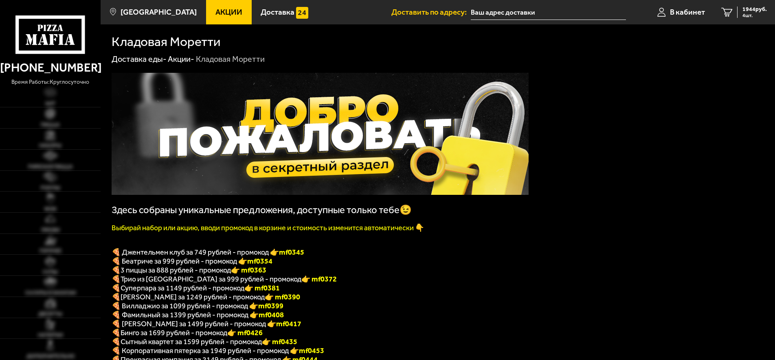
type input "[STREET_ADDRESS]"
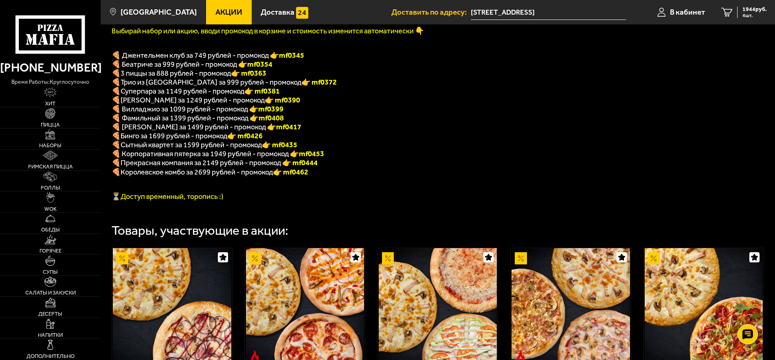
scroll to position [125, 0]
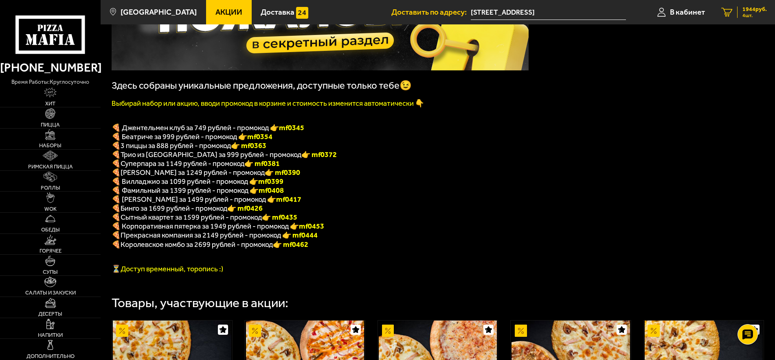
click at [742, 15] on span "4 шт." at bounding box center [754, 15] width 24 height 5
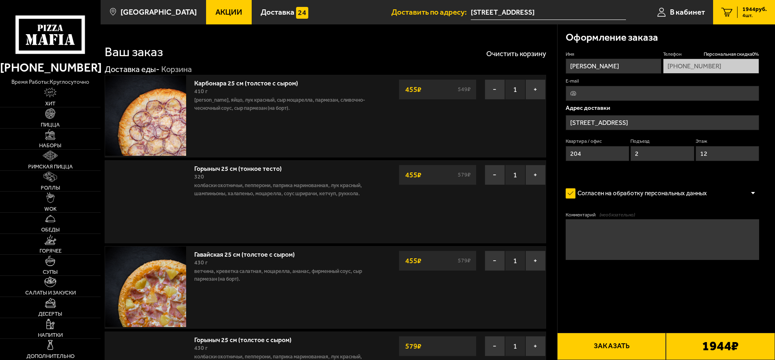
type input "Пулковское шоссе, 36к5"
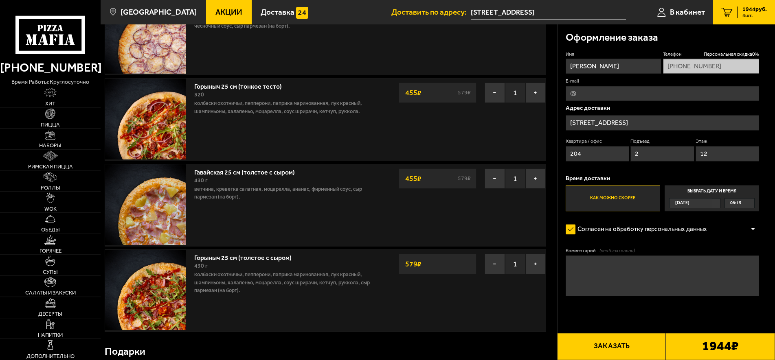
scroll to position [83, 0]
click at [496, 94] on button "−" at bounding box center [494, 92] width 20 height 20
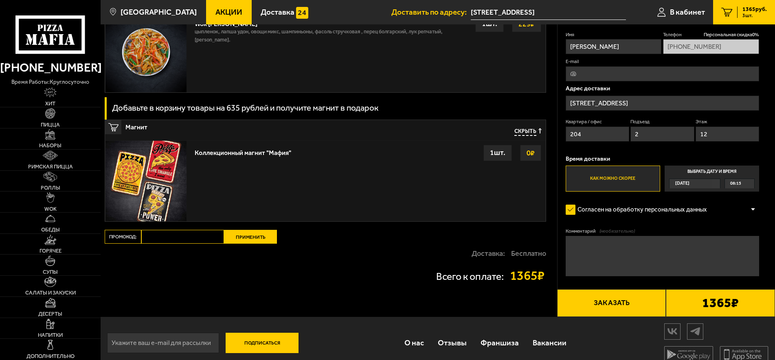
scroll to position [913, 0]
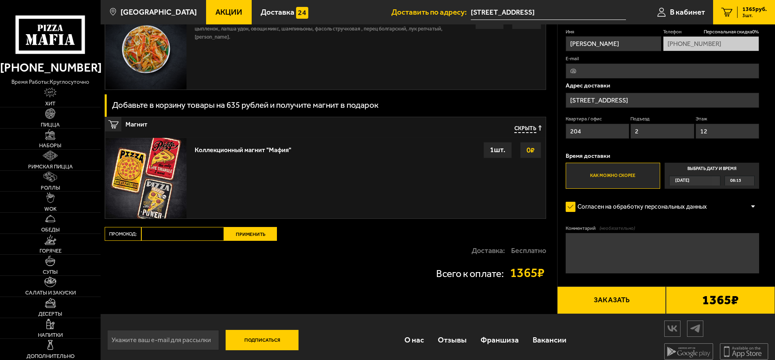
click at [499, 158] on div "1 шт." at bounding box center [497, 150] width 28 height 16
click at [533, 158] on strong "0 ₽" at bounding box center [530, 149] width 12 height 15
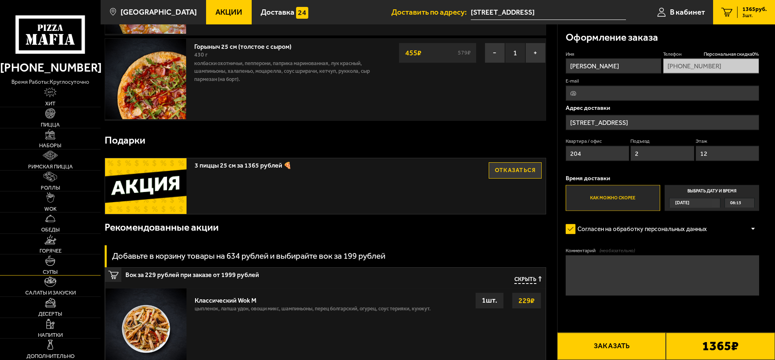
scroll to position [249, 0]
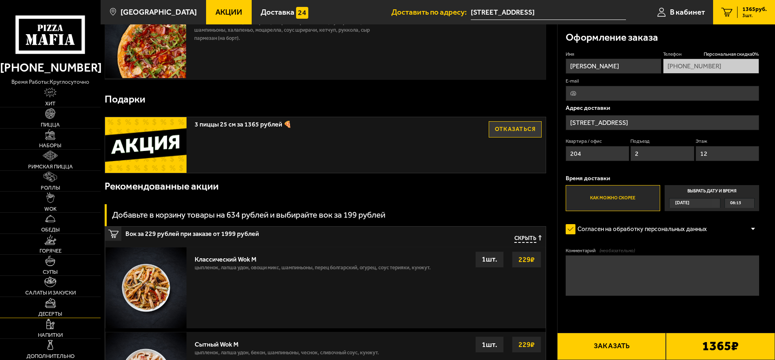
click at [65, 304] on link "Десерты" at bounding box center [50, 307] width 101 height 21
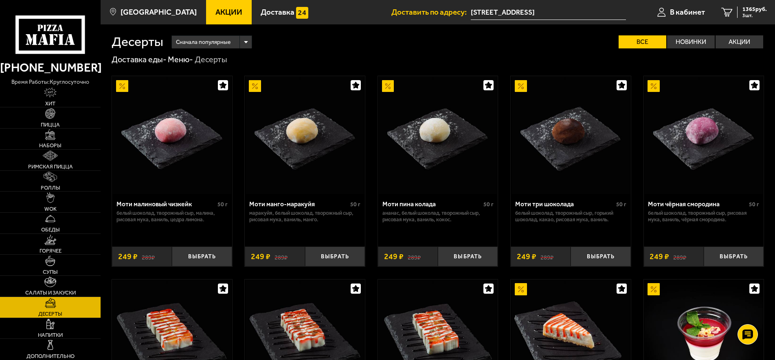
click at [549, 13] on input "[STREET_ADDRESS]" at bounding box center [548, 12] width 155 height 15
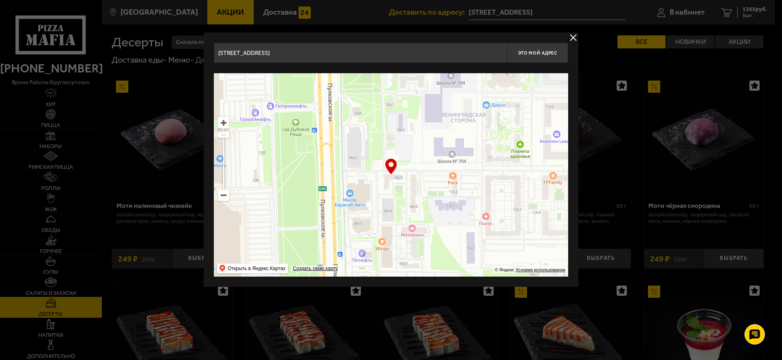
click at [571, 38] on button "delivery type" at bounding box center [573, 38] width 10 height 10
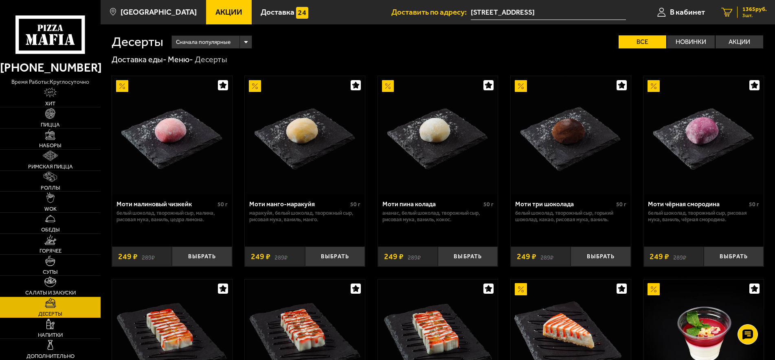
click at [743, 13] on span "3 шт." at bounding box center [754, 15] width 24 height 5
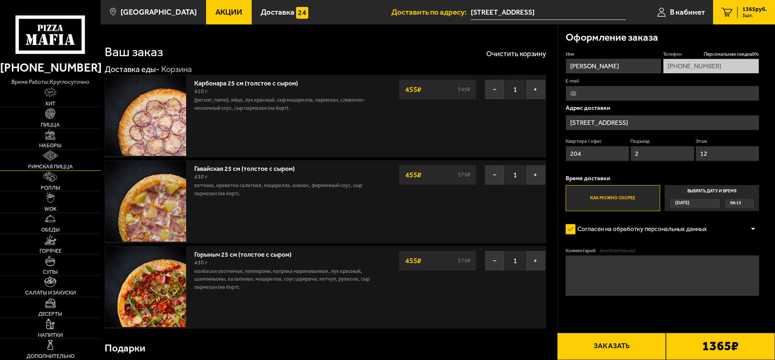
click at [66, 164] on link "Римская пицца" at bounding box center [50, 160] width 101 height 21
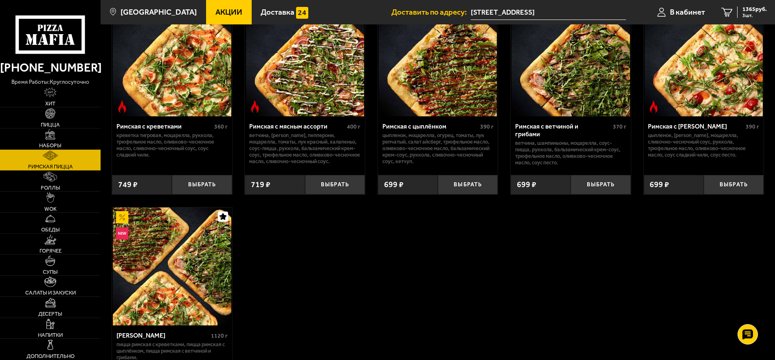
scroll to position [125, 0]
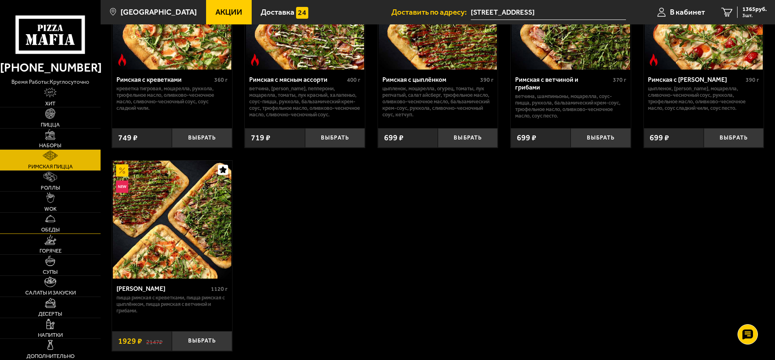
click at [59, 225] on link "Обеды" at bounding box center [50, 223] width 101 height 21
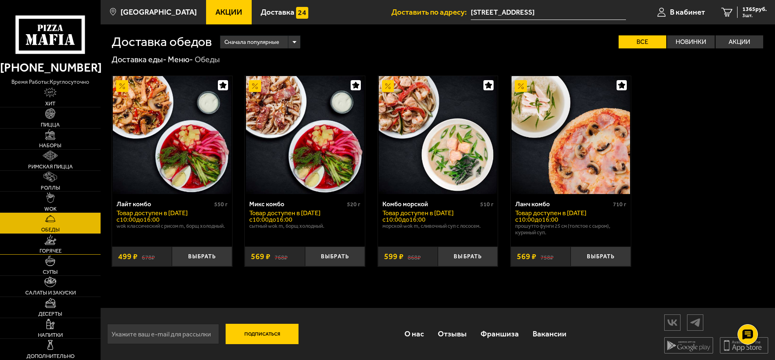
scroll to position [0, 0]
click at [72, 289] on link "Салаты и закуски" at bounding box center [50, 286] width 101 height 21
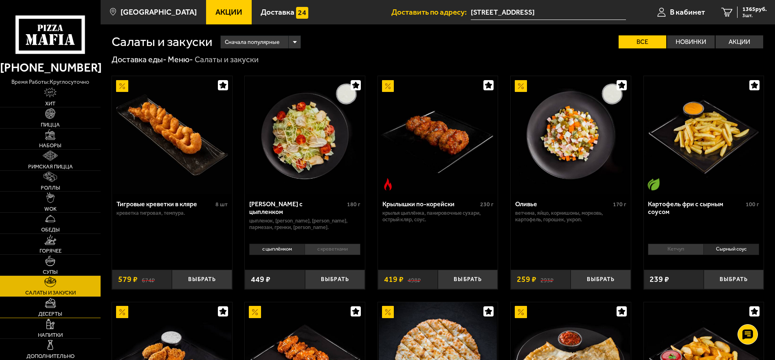
click at [68, 311] on link "Десерты" at bounding box center [50, 307] width 101 height 21
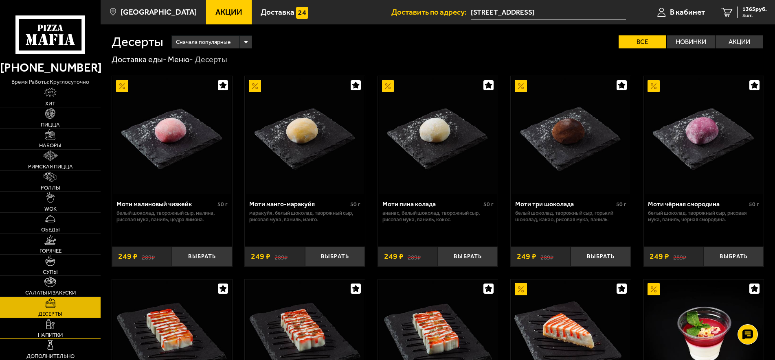
click at [66, 329] on link "Напитки" at bounding box center [50, 328] width 101 height 21
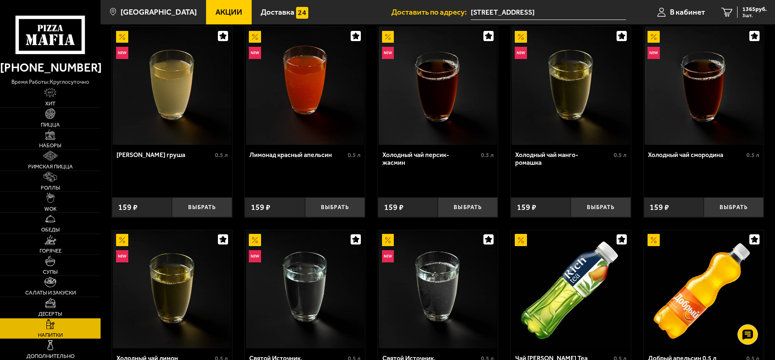
scroll to position [83, 0]
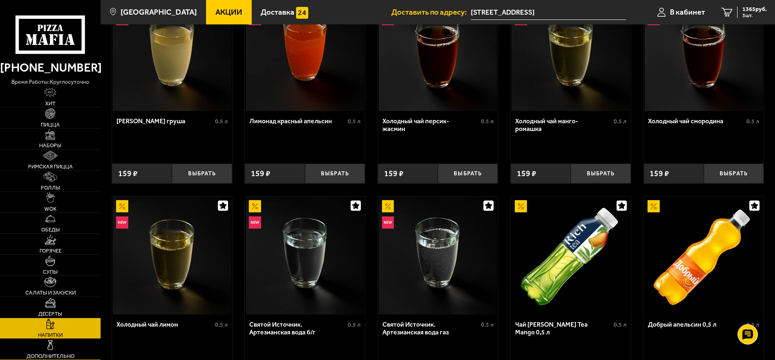
click at [63, 348] on link "Дополнительно" at bounding box center [50, 349] width 101 height 21
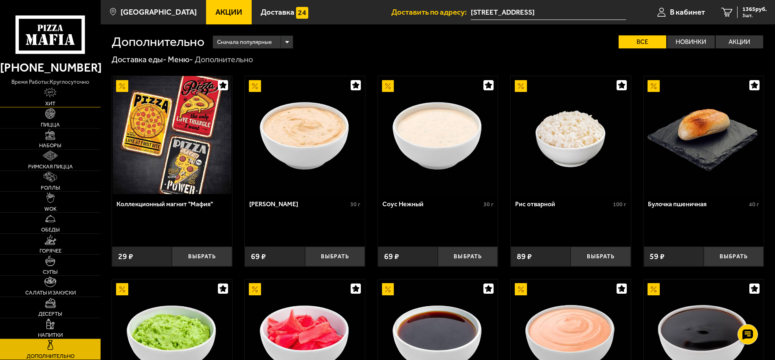
click at [60, 89] on link "Хит" at bounding box center [50, 97] width 101 height 21
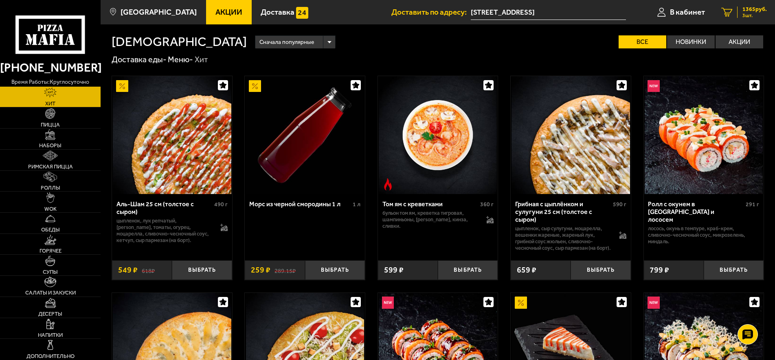
click at [753, 13] on span "3 шт." at bounding box center [754, 15] width 24 height 5
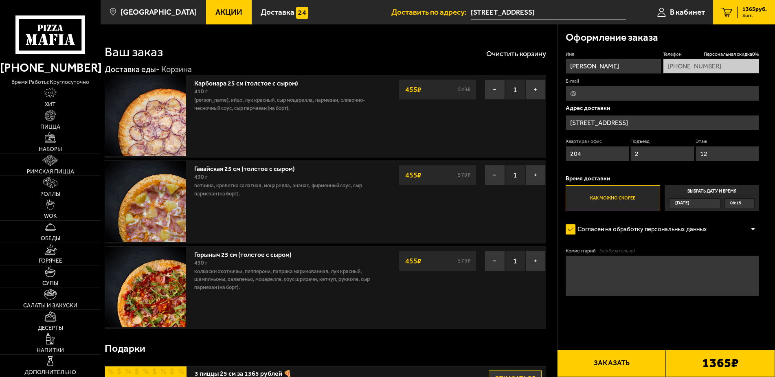
click at [640, 360] on button "Заказать" at bounding box center [611, 363] width 109 height 27
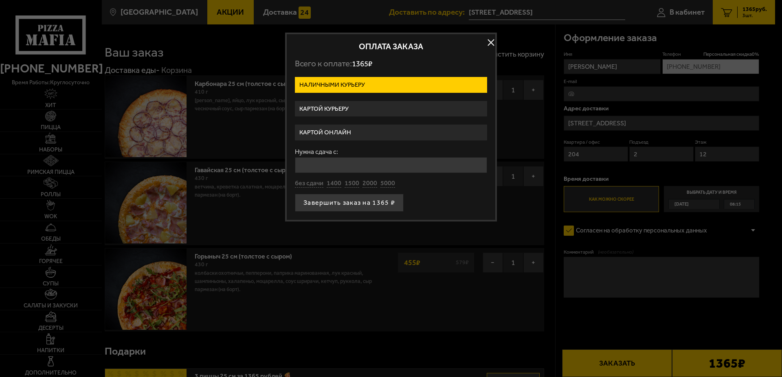
click at [345, 129] on label "Картой онлайн" at bounding box center [391, 133] width 192 height 16
click at [0, 0] on input "Картой онлайн" at bounding box center [0, 0] width 0 height 0
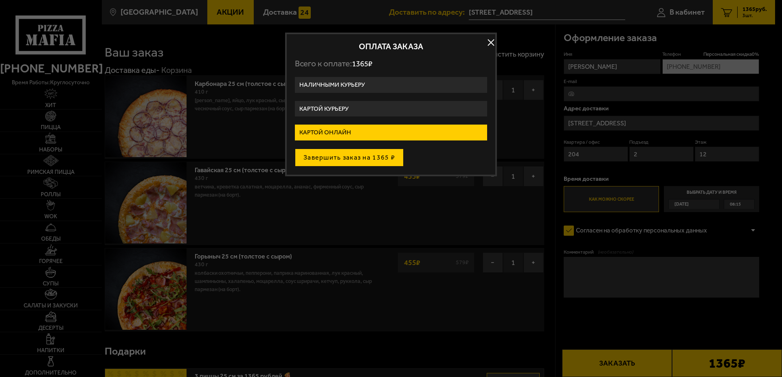
click at [378, 161] on button "Завершить заказ на 1365 ₽" at bounding box center [349, 158] width 109 height 18
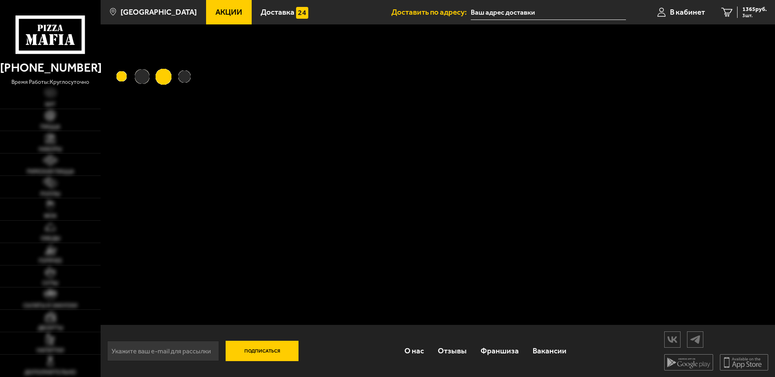
type input "[STREET_ADDRESS]"
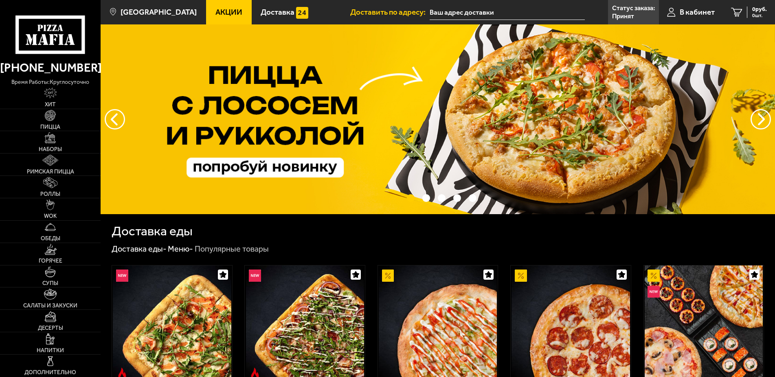
type input "[STREET_ADDRESS]"
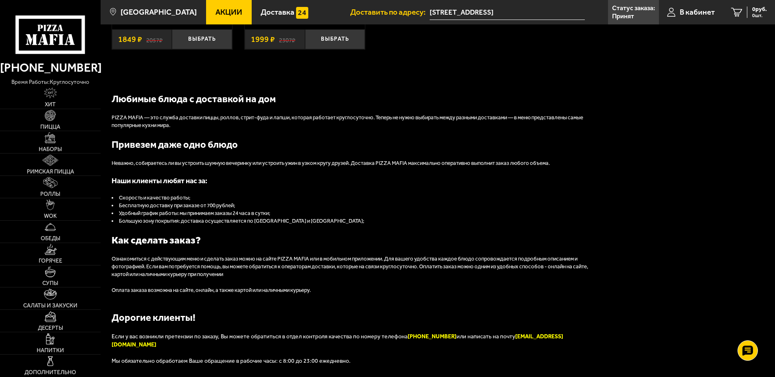
scroll to position [918, 0]
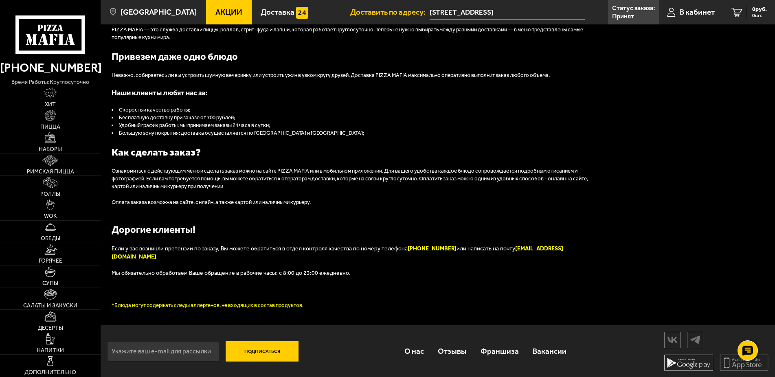
click at [698, 366] on icon at bounding box center [688, 363] width 49 height 16
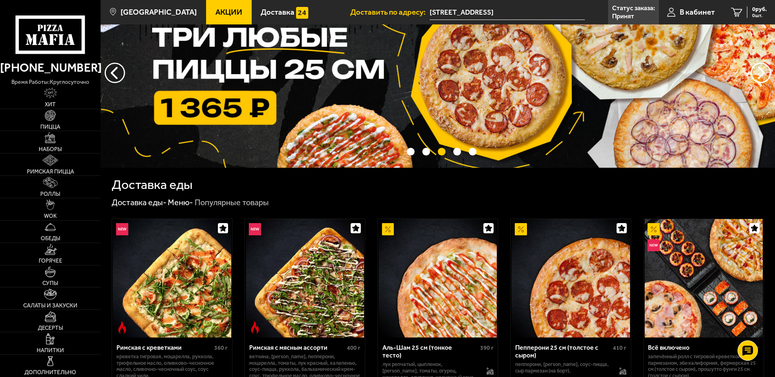
scroll to position [0, 0]
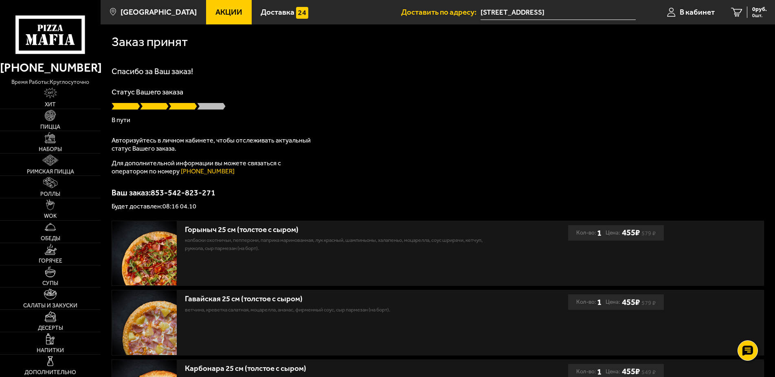
click at [395, 169] on div "Спасибо за Ваш заказ! Статус Вашего заказа В пути Авторизуйтесь в личном кабине…" at bounding box center [438, 138] width 652 height 142
type input "[STREET_ADDRESS]"
